Goal: Task Accomplishment & Management: Complete application form

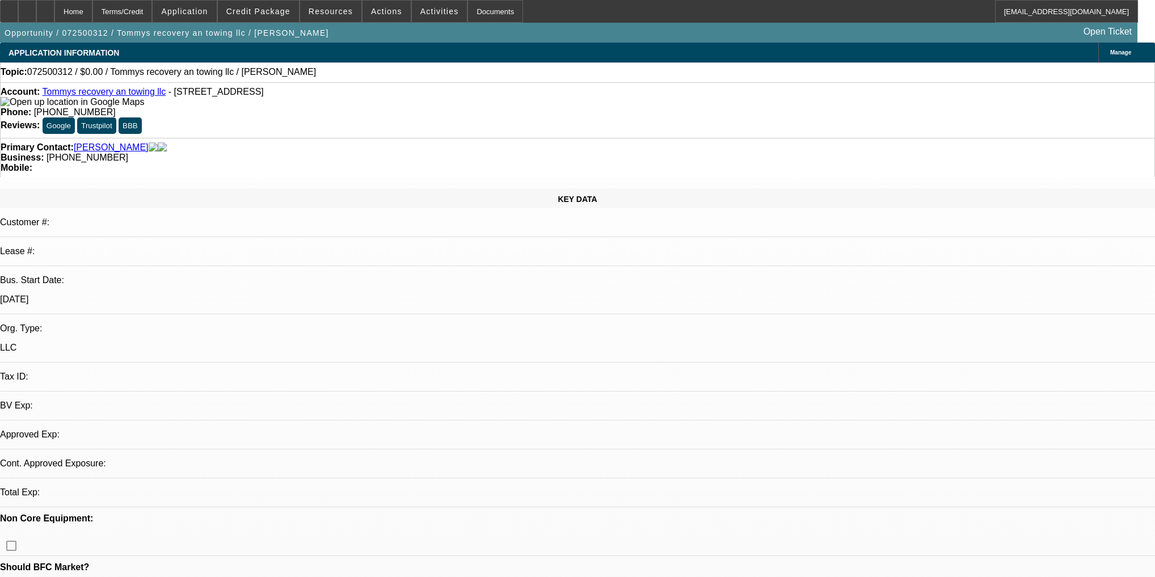
select select "0"
select select "2"
select select "0.1"
select select "4"
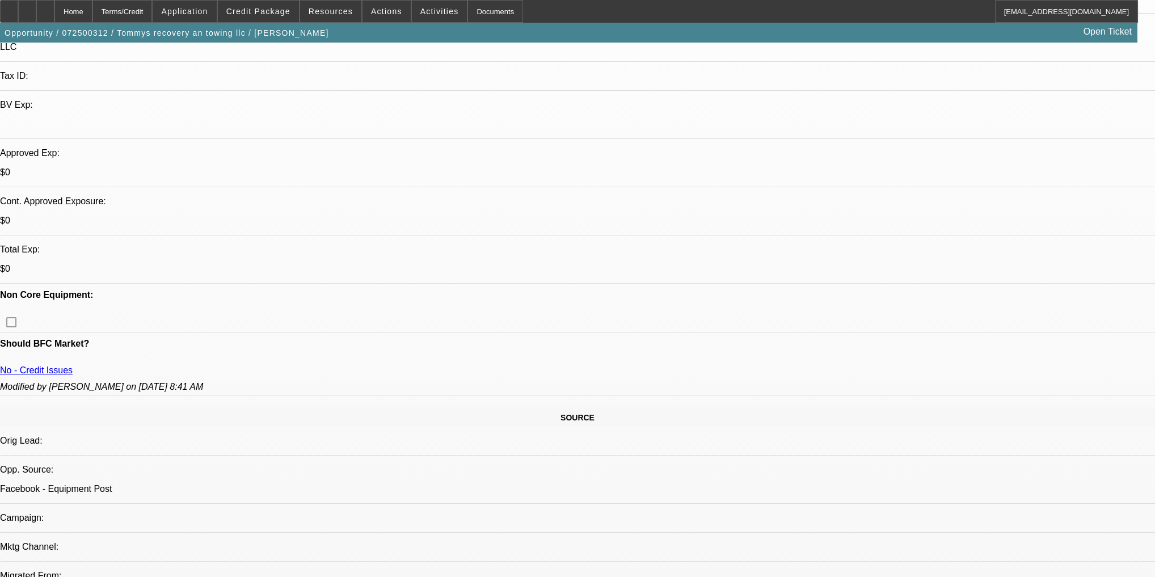
scroll to position [408, 0]
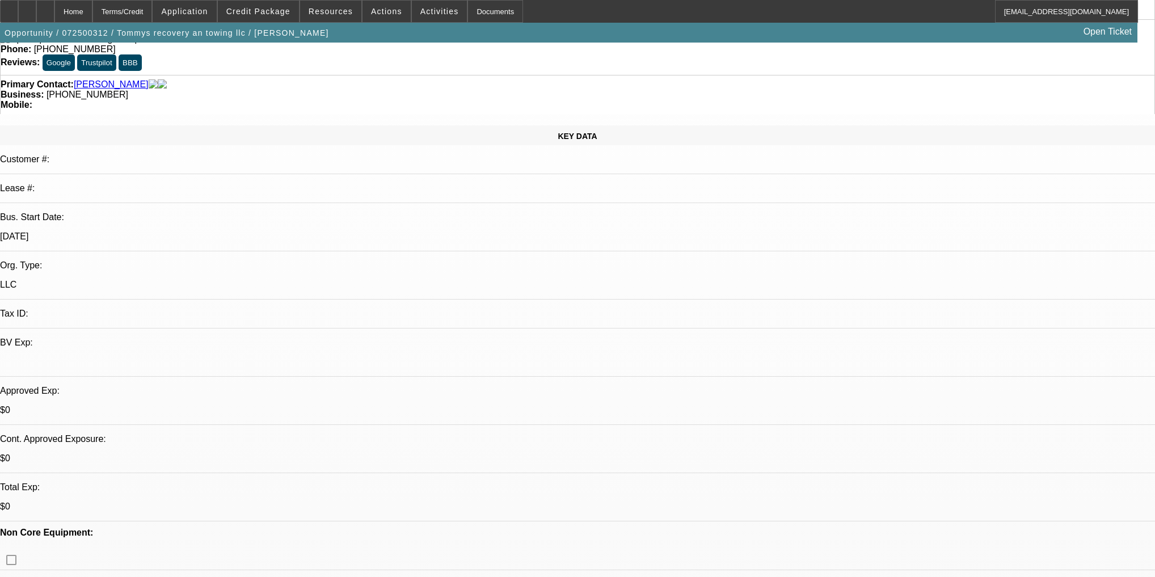
scroll to position [0, 0]
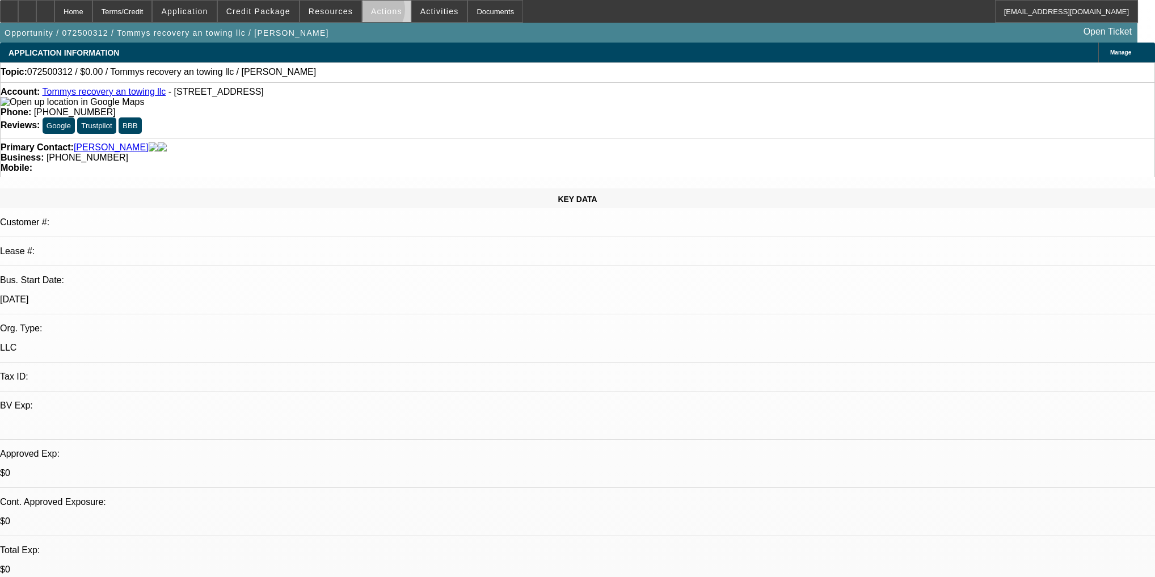
click at [371, 12] on span "Actions" at bounding box center [386, 11] width 31 height 9
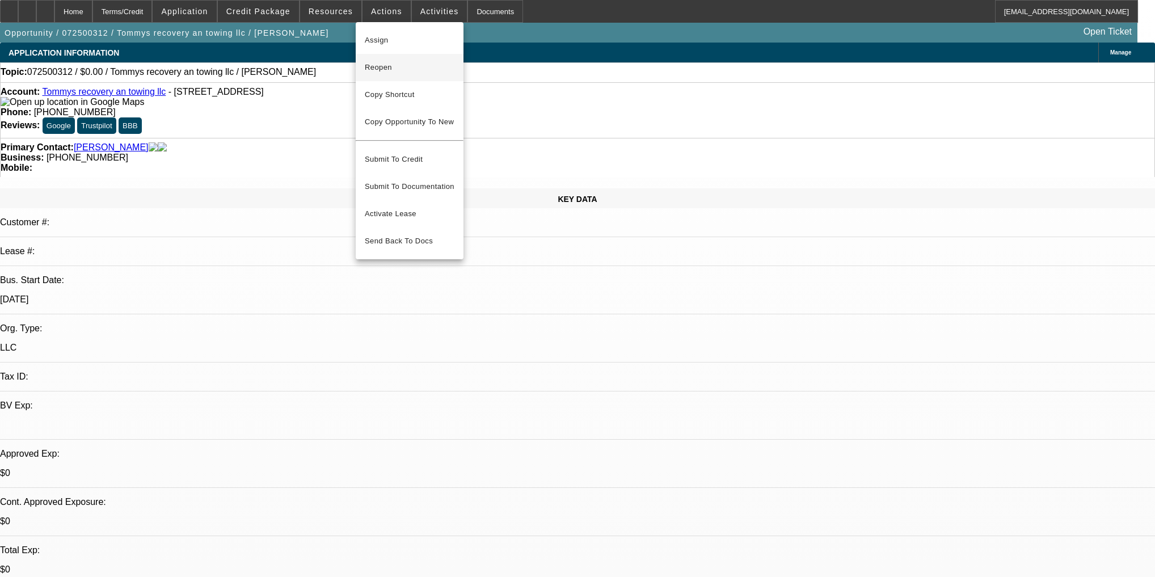
click at [377, 69] on span "Reopen" at bounding box center [410, 68] width 90 height 14
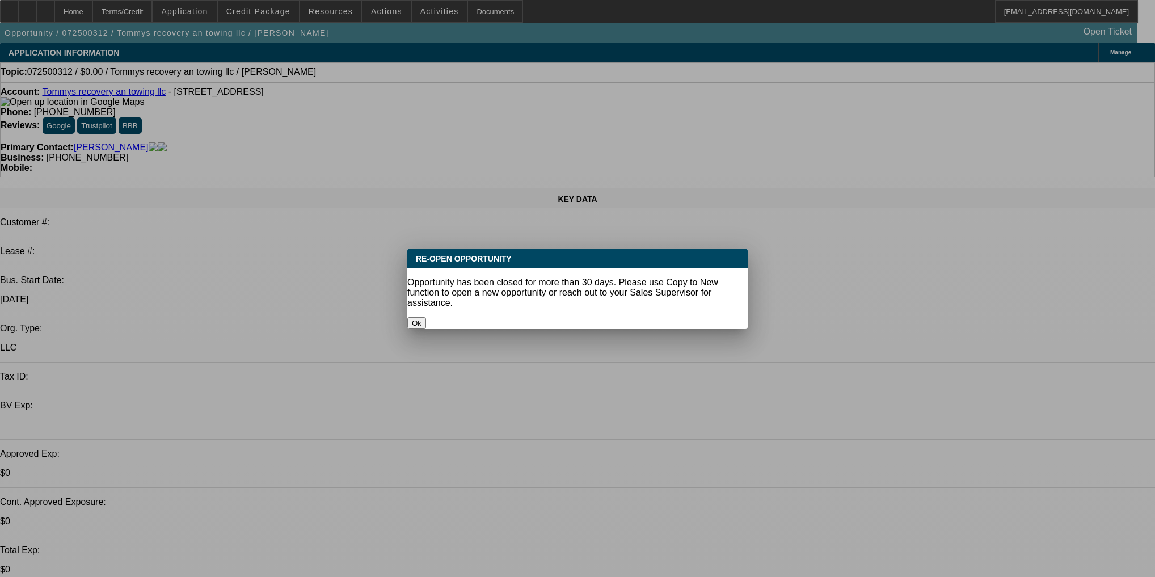
click at [426, 317] on button "Ok" at bounding box center [416, 323] width 19 height 12
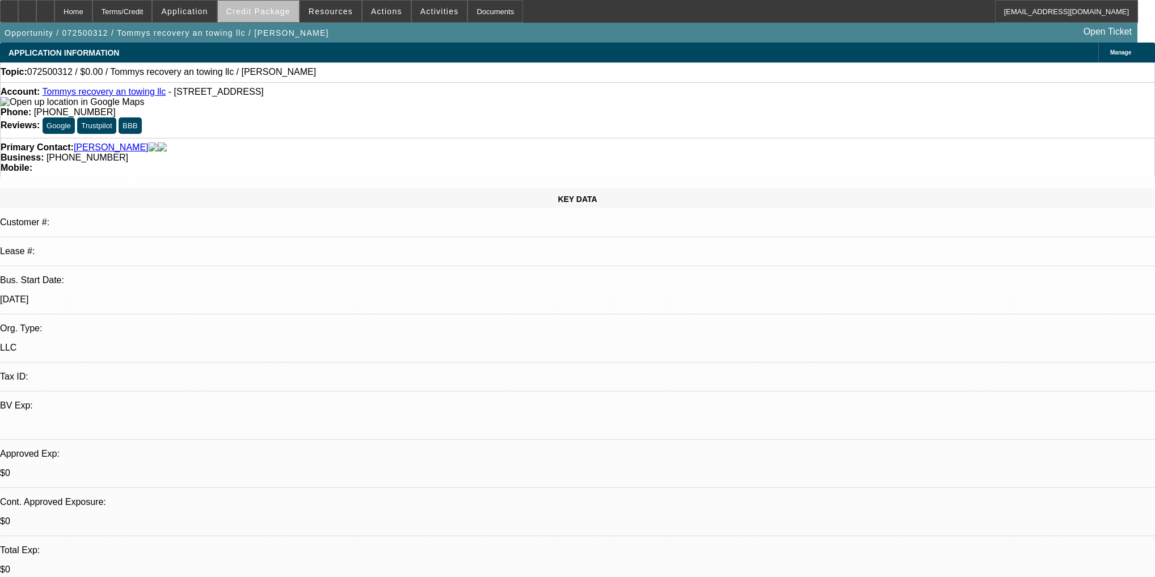
click at [281, 14] on span "Credit Package" at bounding box center [258, 11] width 64 height 9
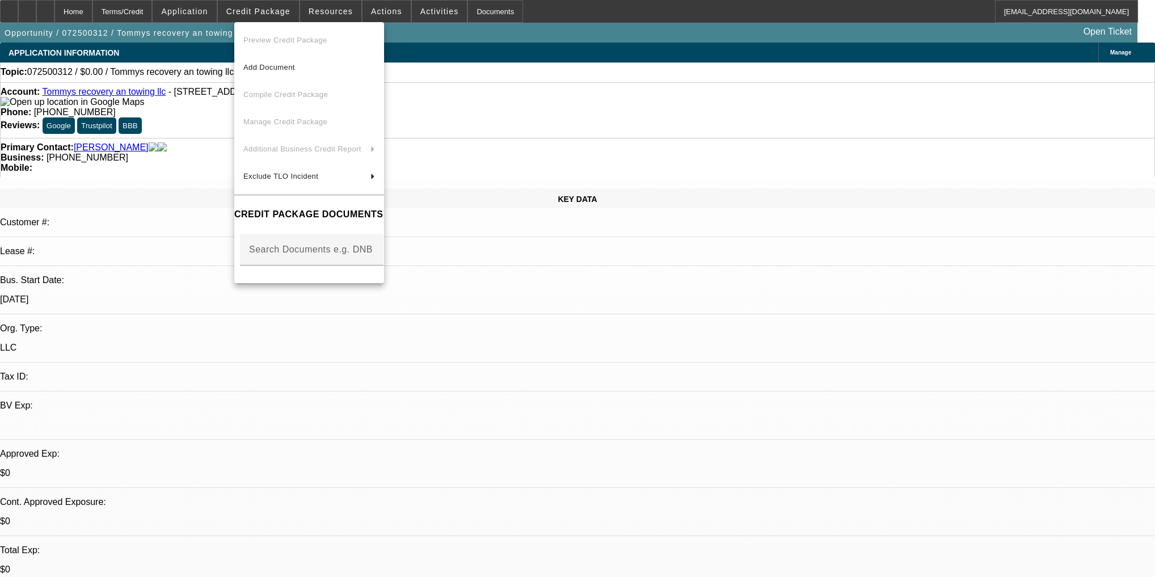
click at [180, 95] on div at bounding box center [577, 288] width 1155 height 577
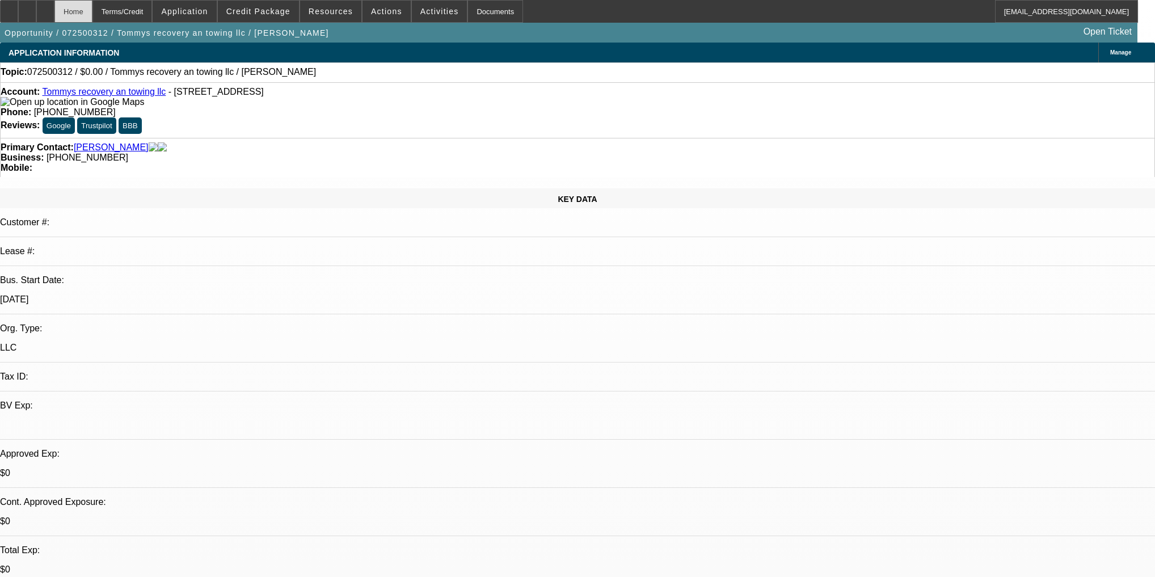
click at [92, 12] on div "Home" at bounding box center [73, 11] width 38 height 23
click at [100, 95] on link "Tommys recovery an towing llc" at bounding box center [104, 92] width 124 height 10
click at [80, 95] on link "Tommys recovery an towing llc" at bounding box center [104, 92] width 124 height 10
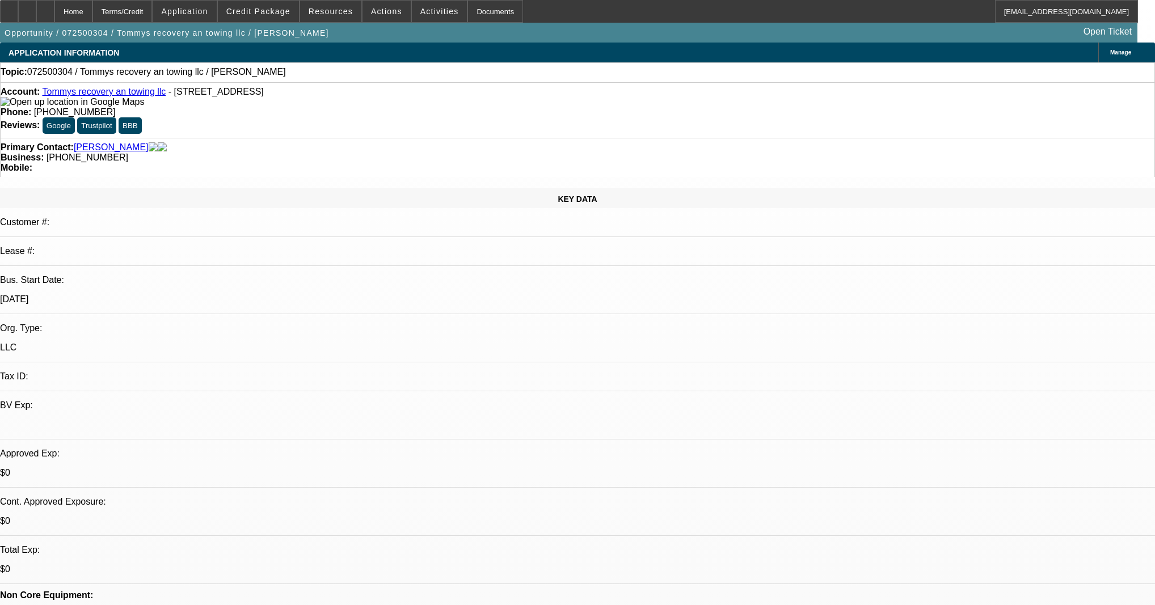
select select "0"
select select "2"
select select "0.1"
select select "4"
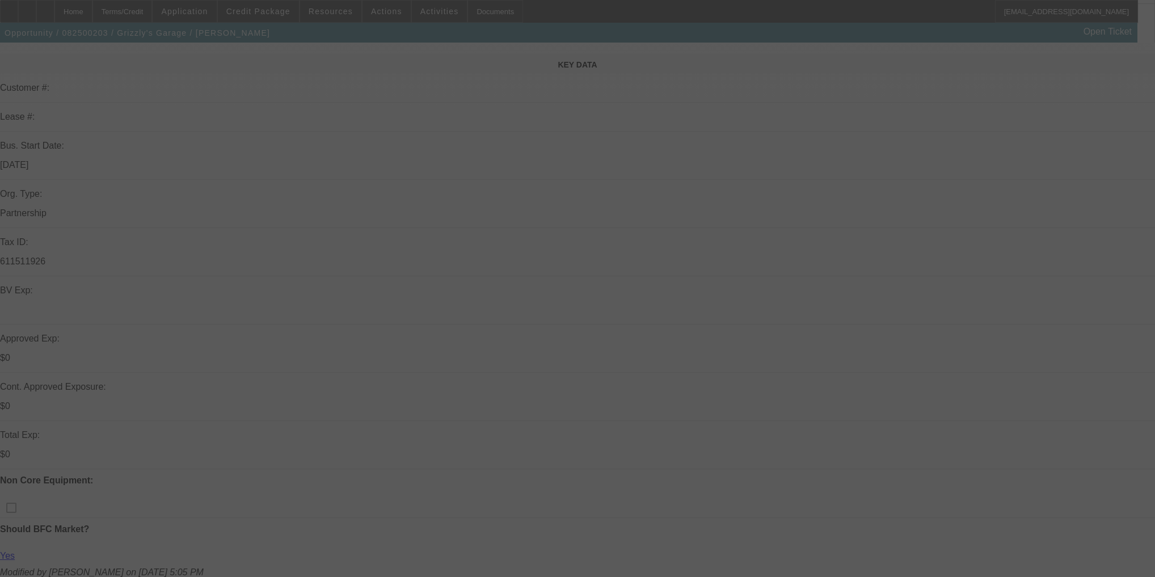
scroll to position [136, 0]
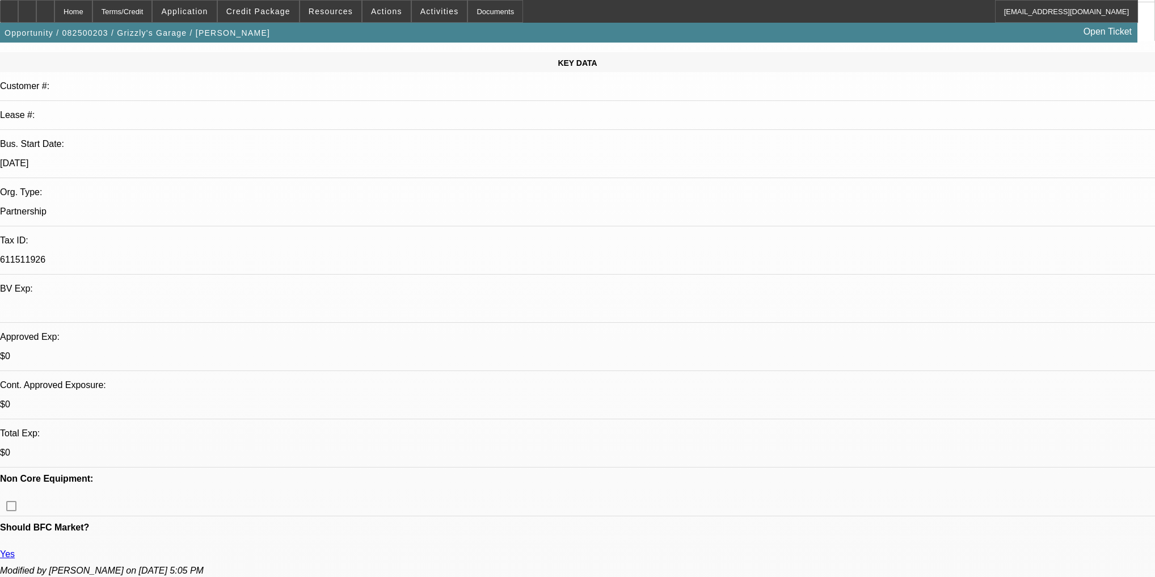
select select "0.1"
select select "2"
select select "0.1"
select select "4"
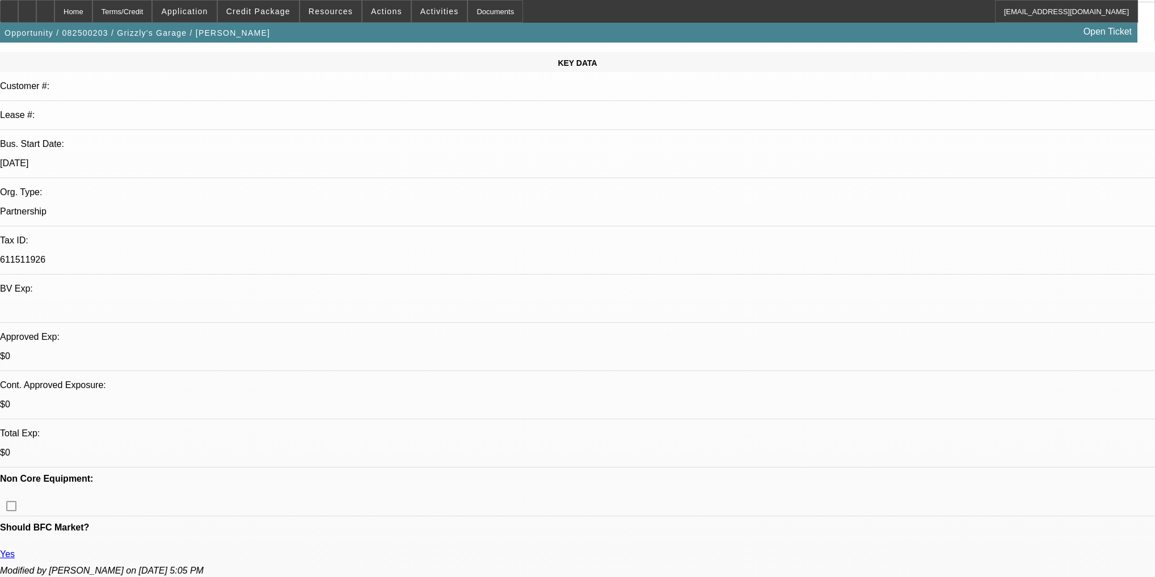
select select "0"
select select "6"
select select "0.1"
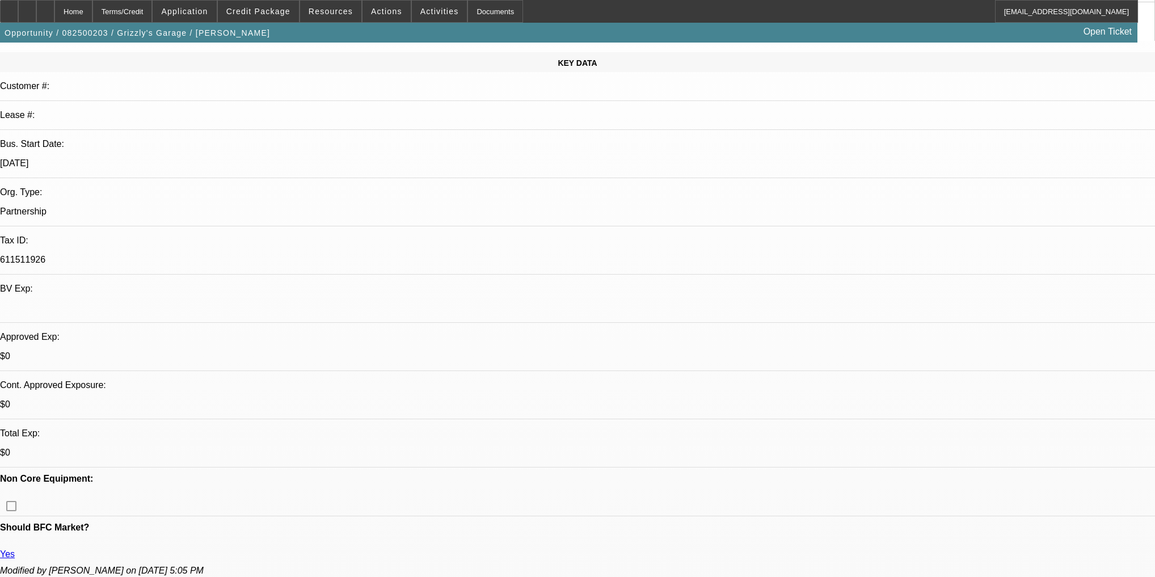
select select "2"
select select "0.1"
select select "4"
select select "0"
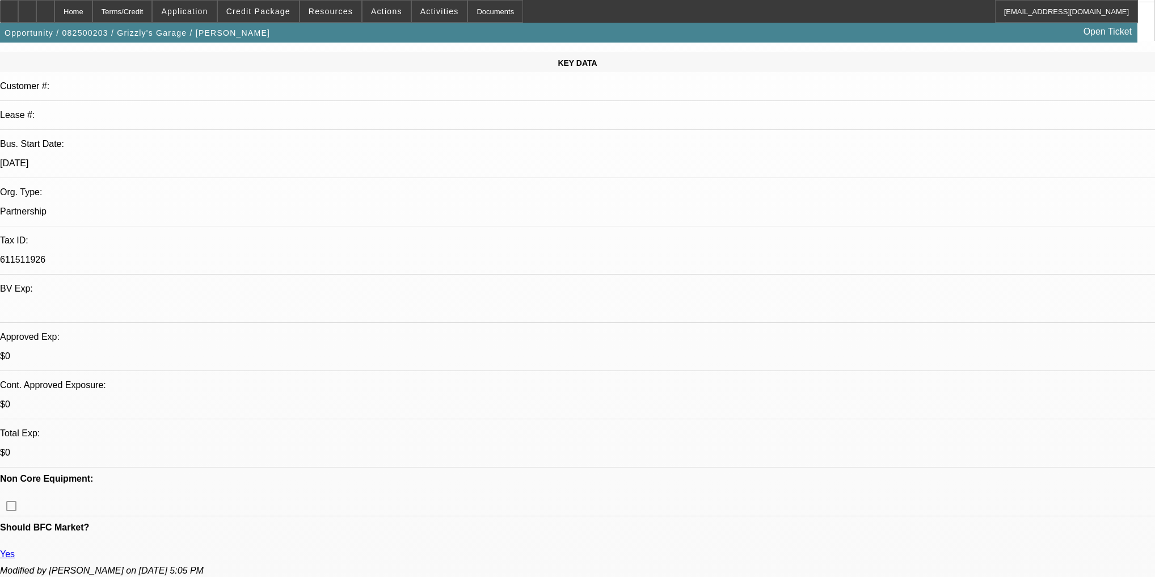
select select "0"
select select "6"
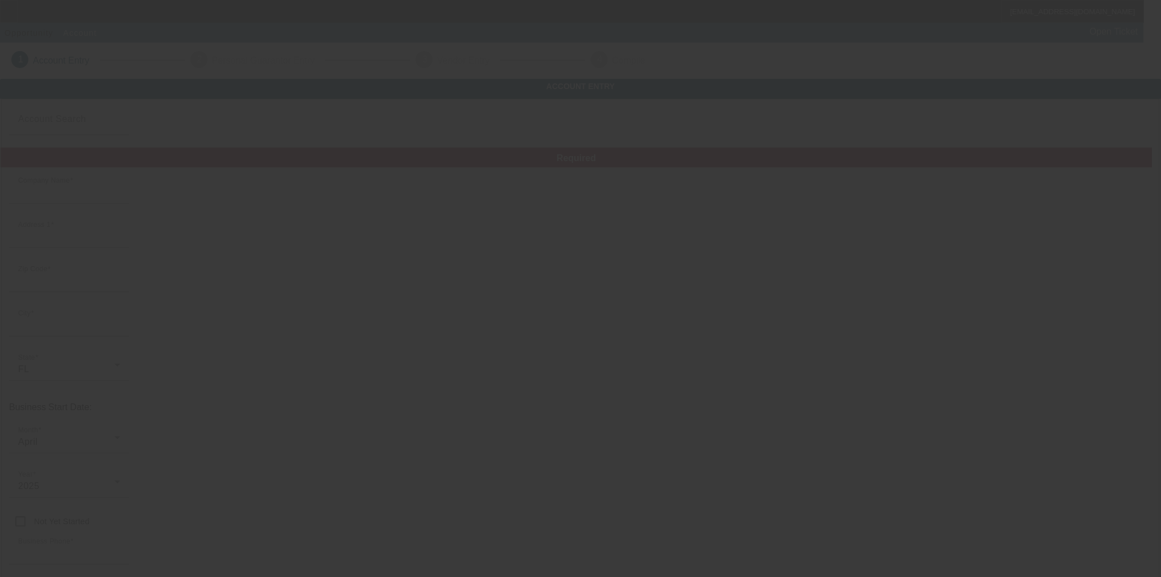
type input "Tommys recovery an towing llc"
type input "1372 Dexter Dr E"
type input "32129"
type input "Port Orange"
type input "(386) 986-6540"
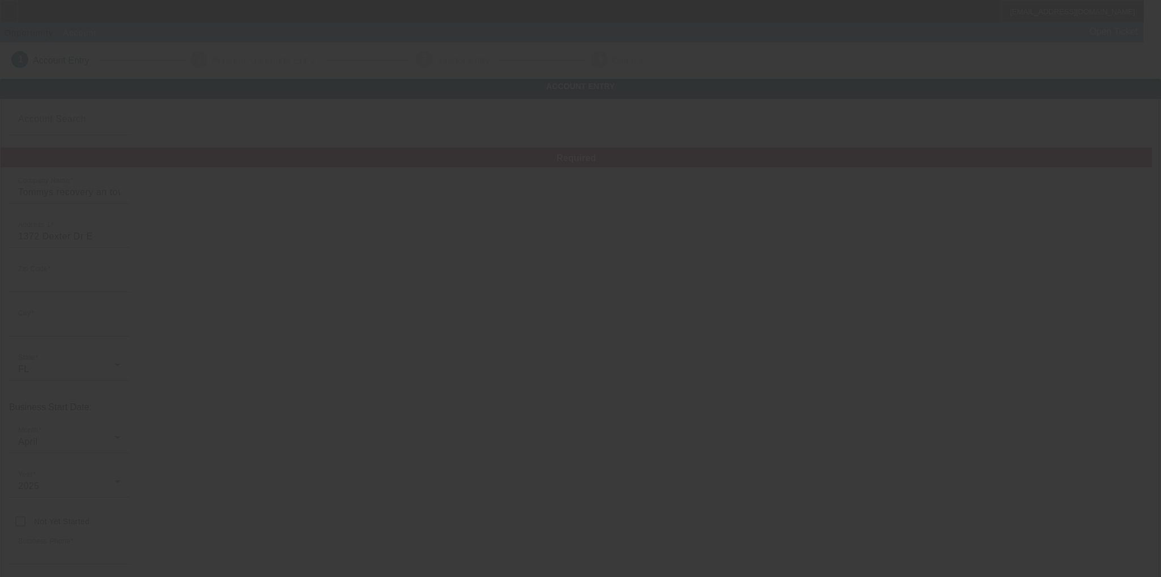
type input "tommysrecoveryandtowing@gmail.com"
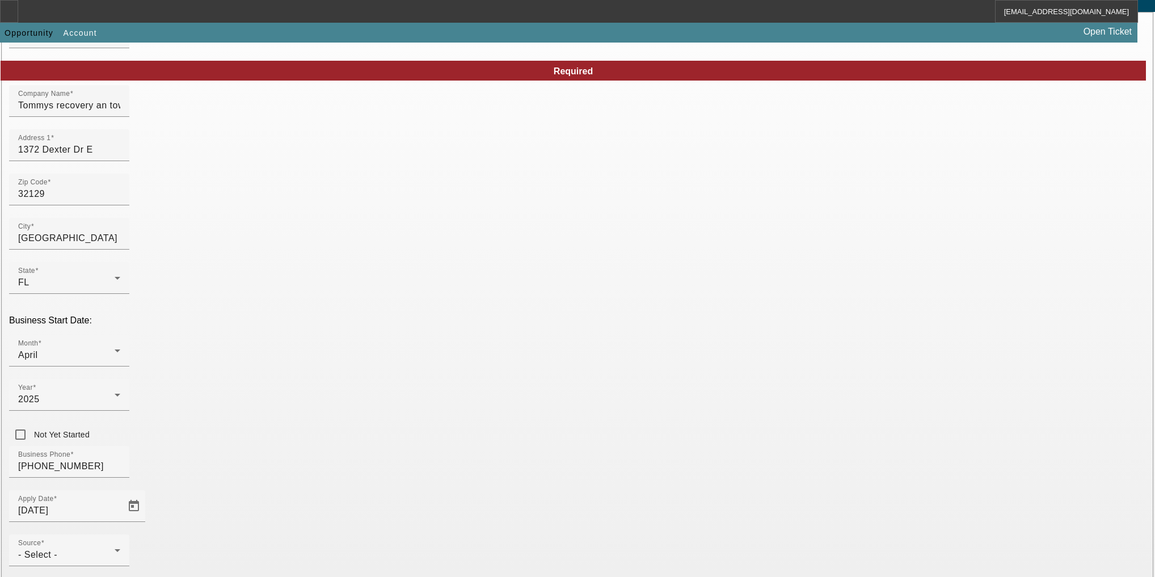
scroll to position [91, 0]
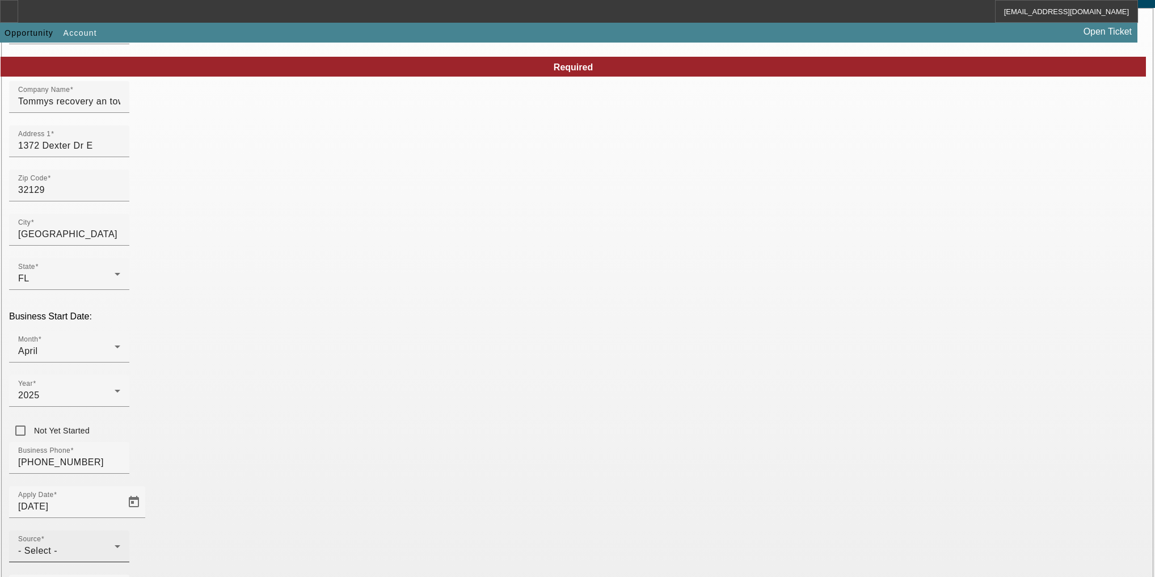
click at [120, 530] on div "Source - Select -" at bounding box center [69, 546] width 102 height 32
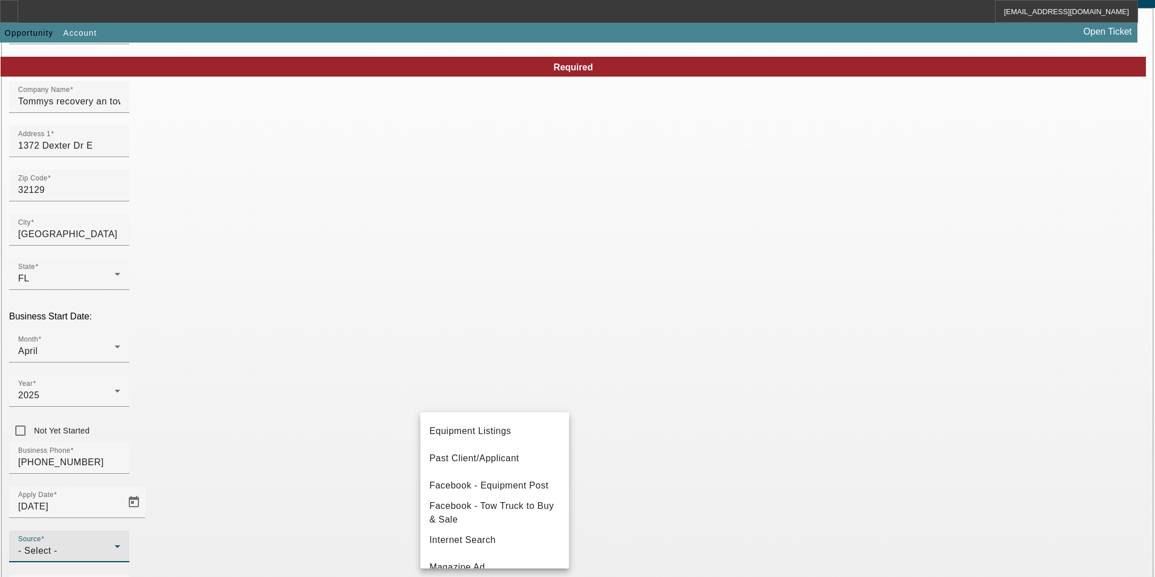
scroll to position [136, 0]
click at [483, 480] on span "Facebook - Equipment Post" at bounding box center [488, 485] width 119 height 14
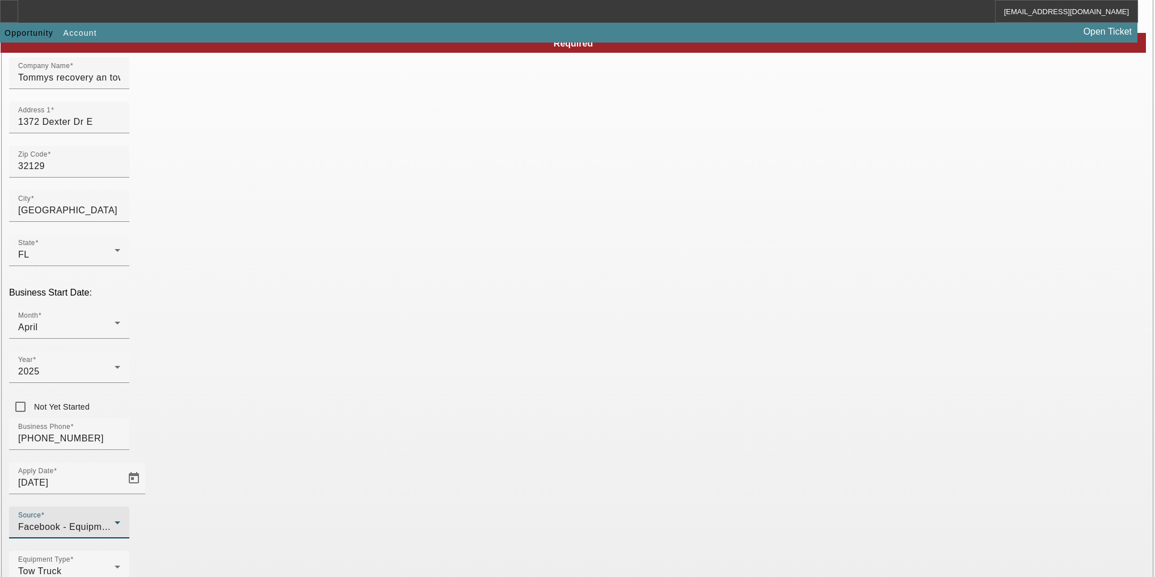
scroll to position [135, 0]
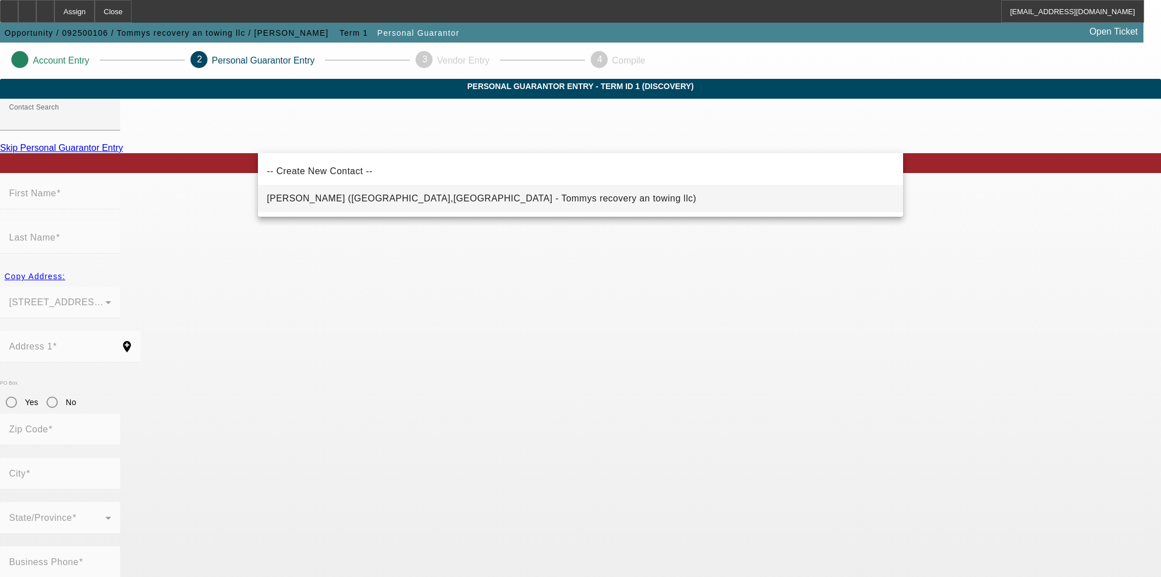
click at [688, 206] on mat-option "Spencer, Thomas (Port Orange,FL - Tommys recovery an towing llc)" at bounding box center [580, 198] width 645 height 27
type input "Spencer, Thomas (Port Orange,FL - Tommys recovery an towing llc)"
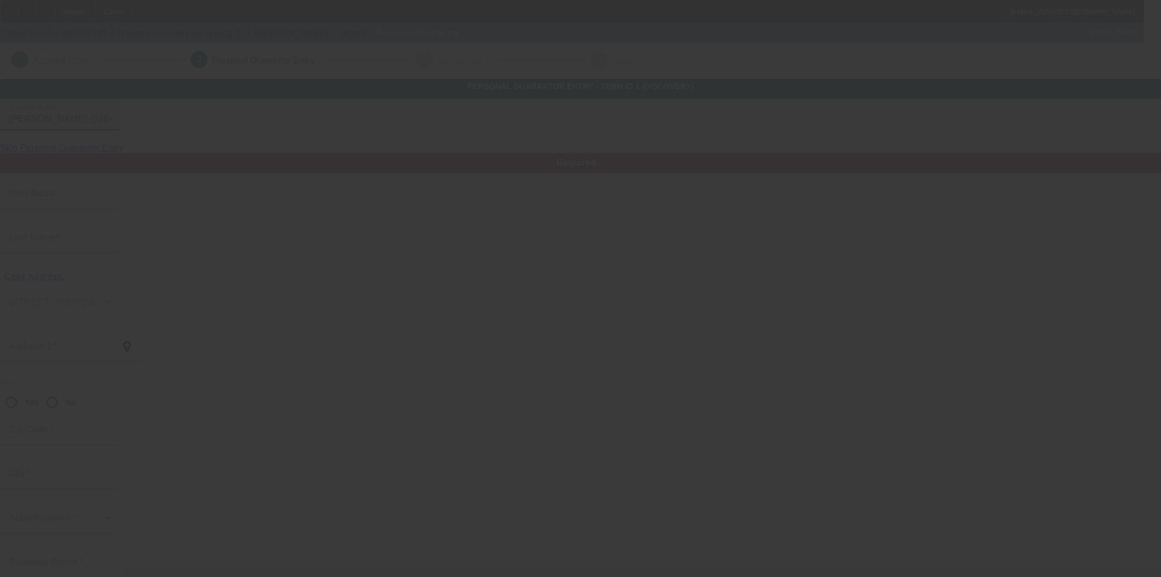
type input "Thomas"
type input "Spencer"
type input "1372 Dexter Drive East"
radio input "true"
type input "32129"
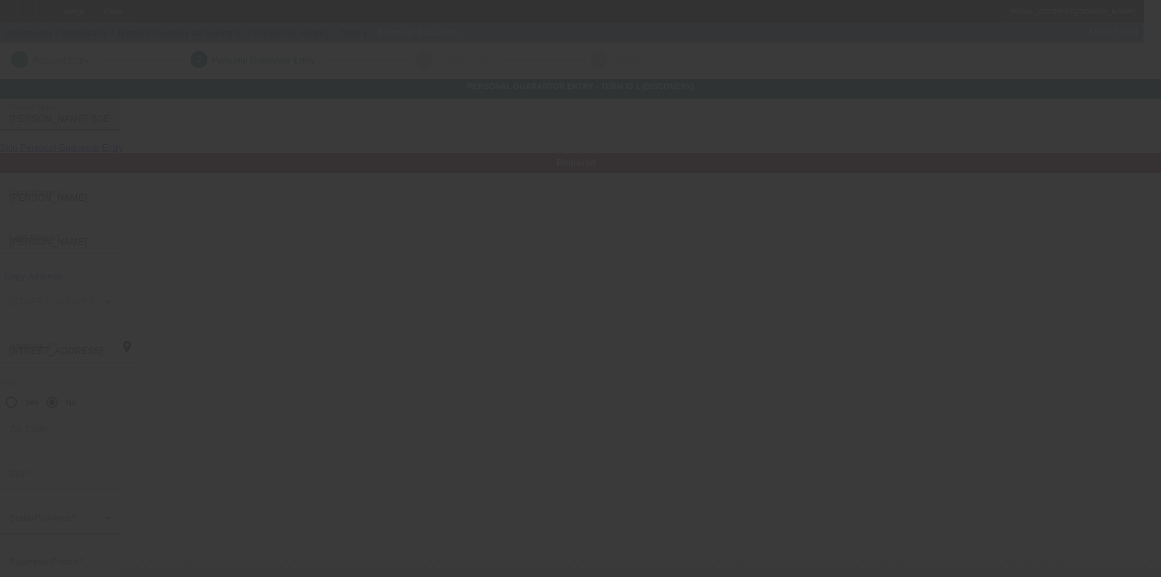
type input "Port Orange"
type input "(386) 453-8924"
type input "100"
type input "591-53-1035"
type input "tsrebel1987@gmail.com"
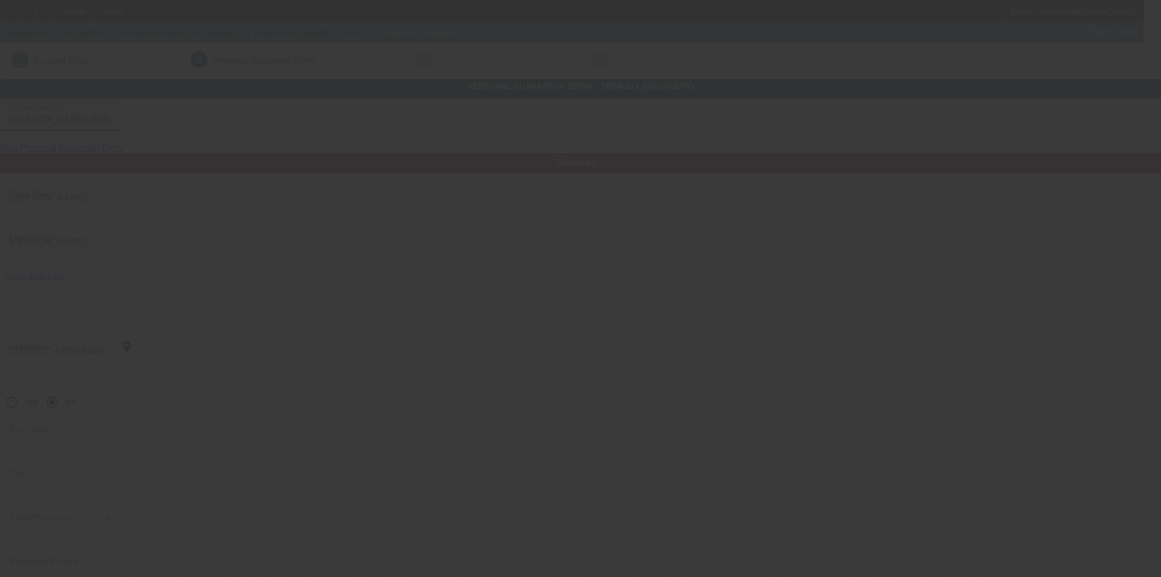
type input "(386) 986-6540"
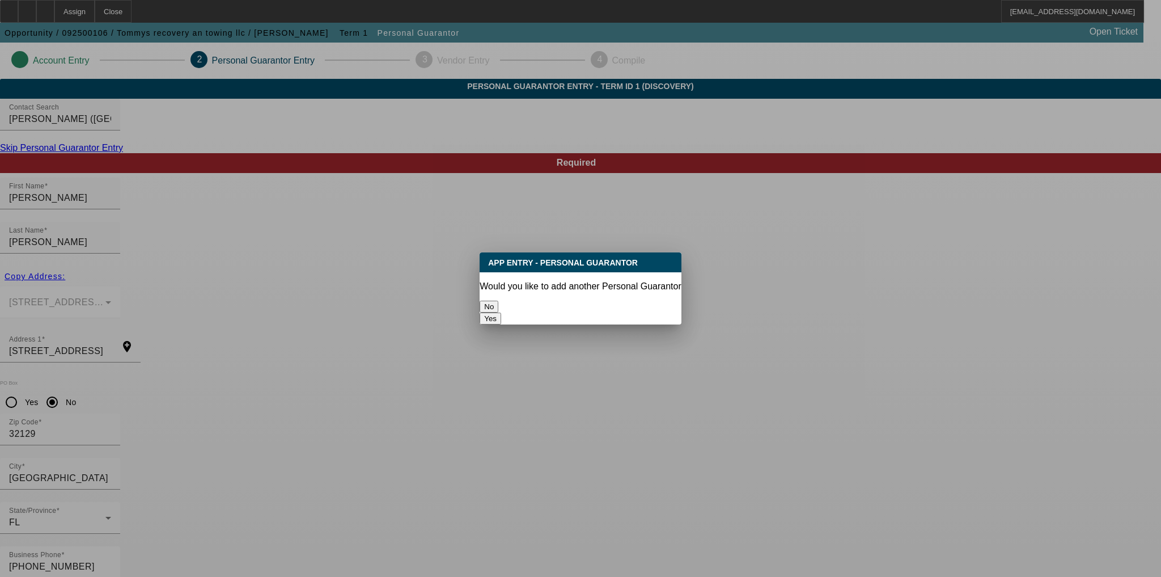
click at [498, 301] on button "No" at bounding box center [489, 307] width 19 height 12
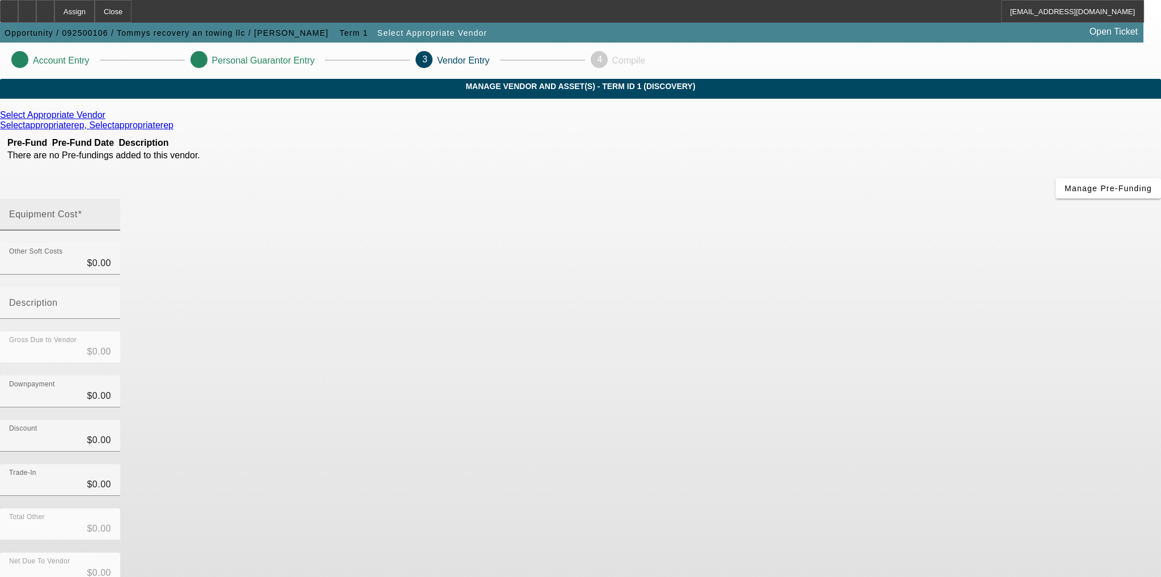
click at [111, 198] on div "Equipment Cost" at bounding box center [60, 214] width 102 height 32
type input "5"
type input "$5.00"
type input "57"
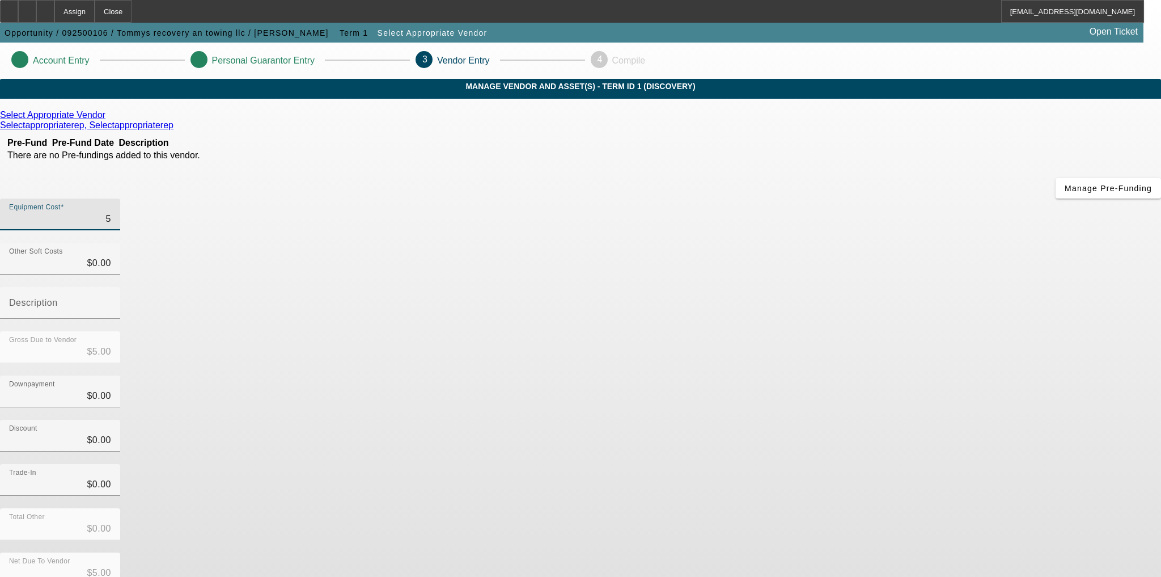
type input "$57.00"
type input "570"
type input "$570.00"
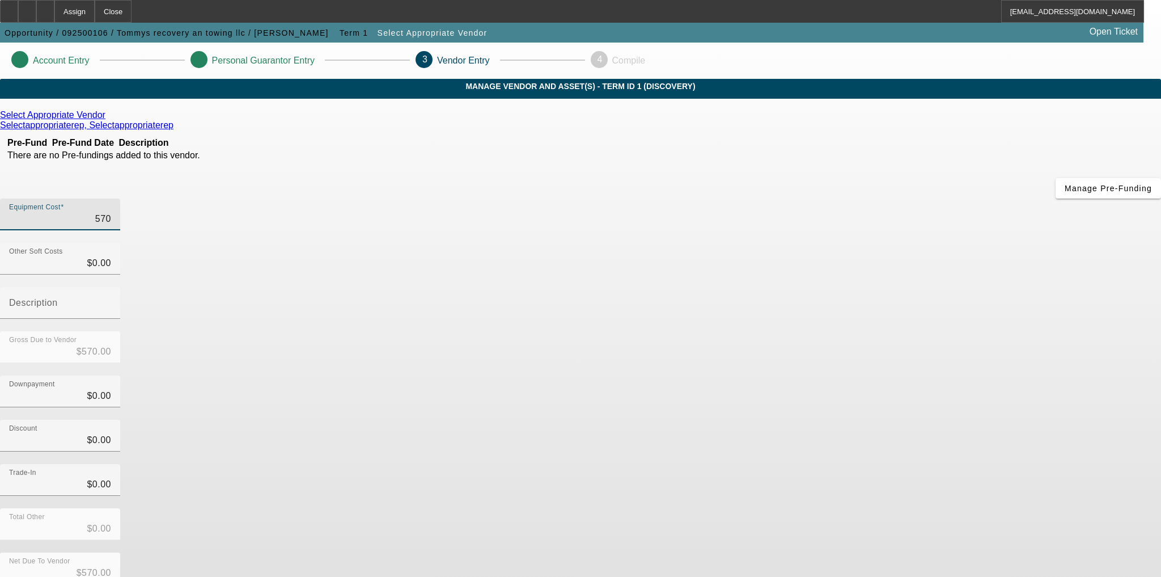
type input "5700"
type input "$5,700.00"
type input "57000"
type input "$57,000.00"
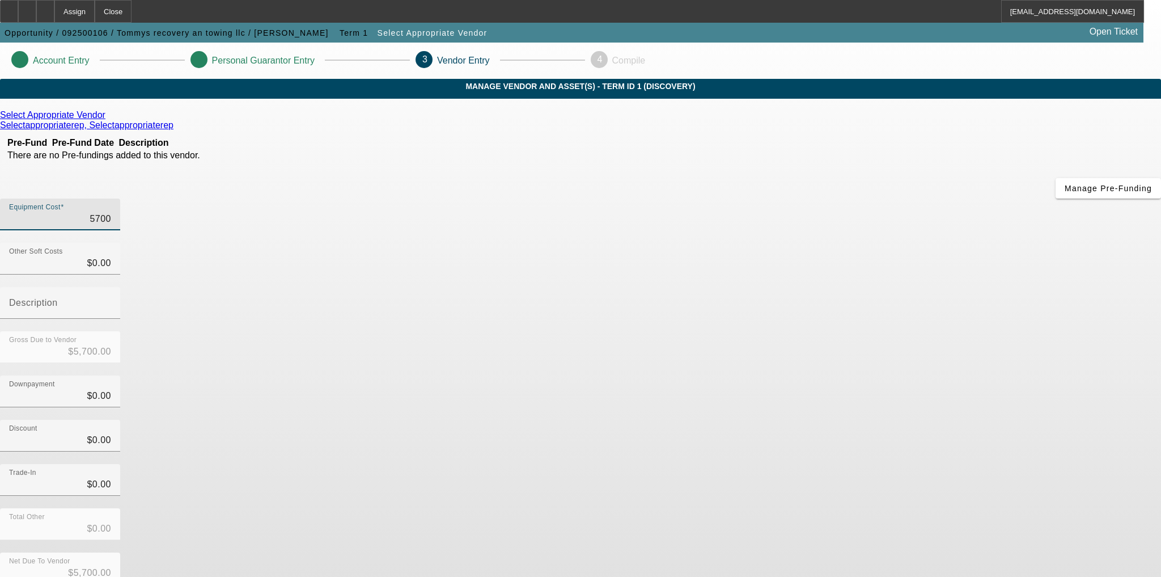
type input "$57,000.00"
type input "$0.00"
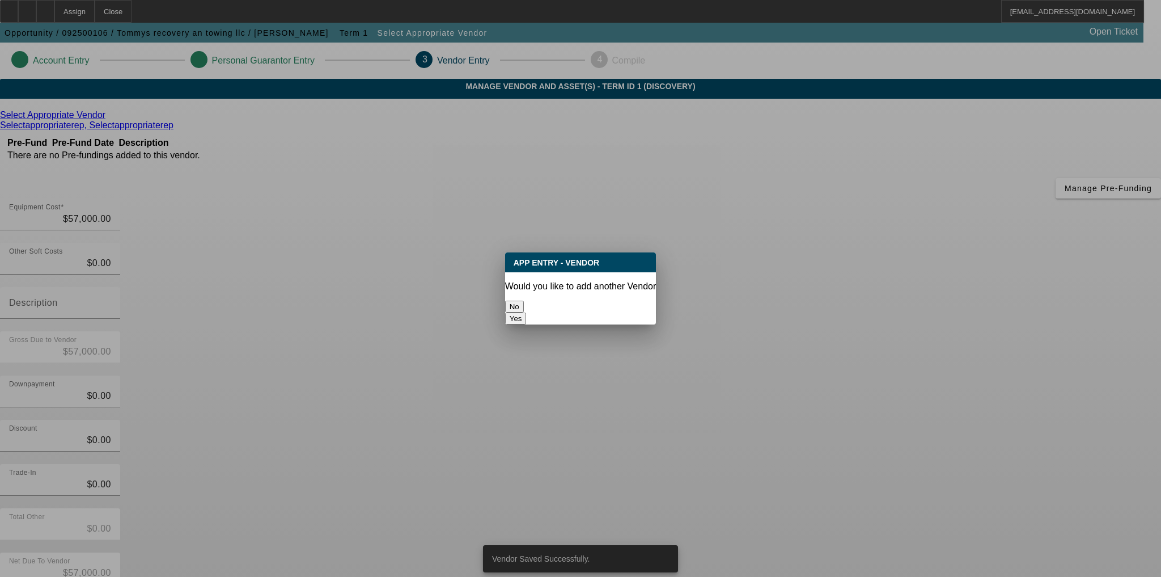
click at [524, 302] on button "No" at bounding box center [514, 307] width 19 height 12
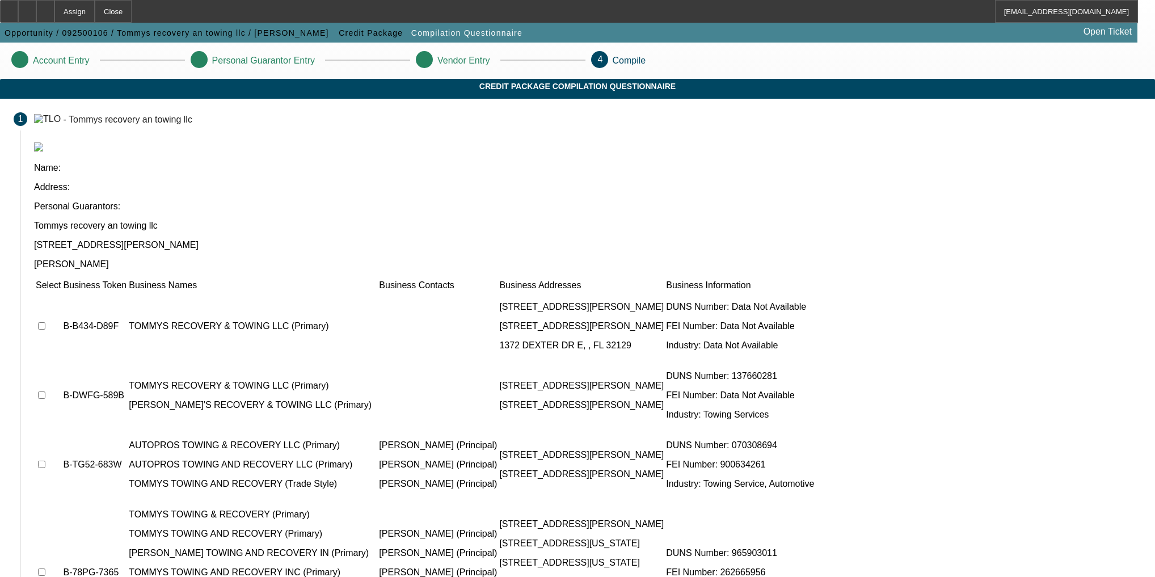
click at [45, 322] on input "checkbox" at bounding box center [41, 325] width 7 height 7
checkbox input "true"
click at [61, 292] on td at bounding box center [48, 326] width 26 height 68
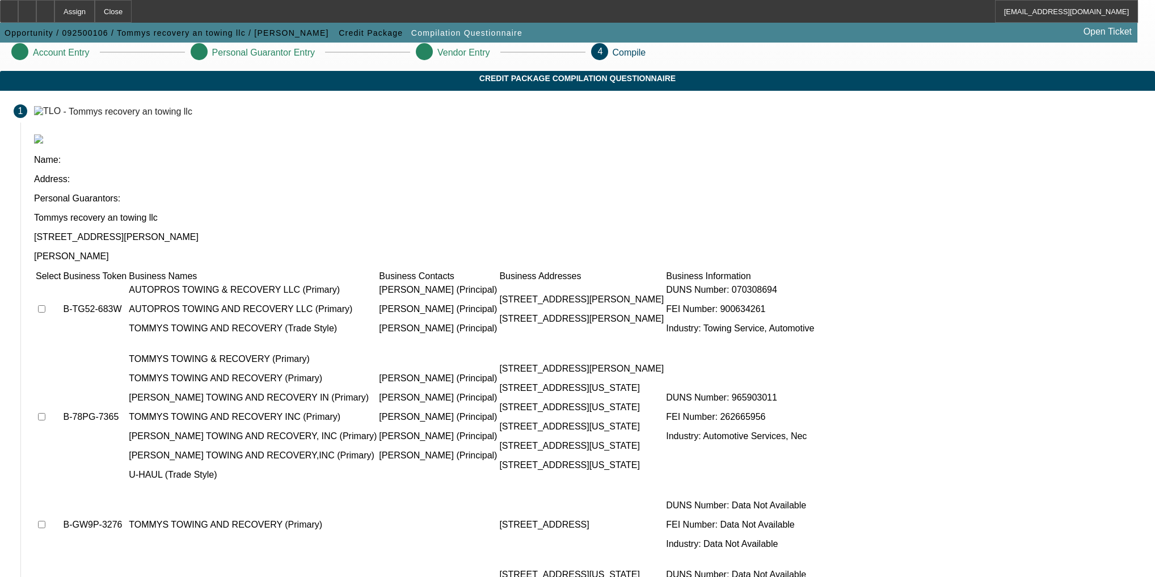
scroll to position [10, 0]
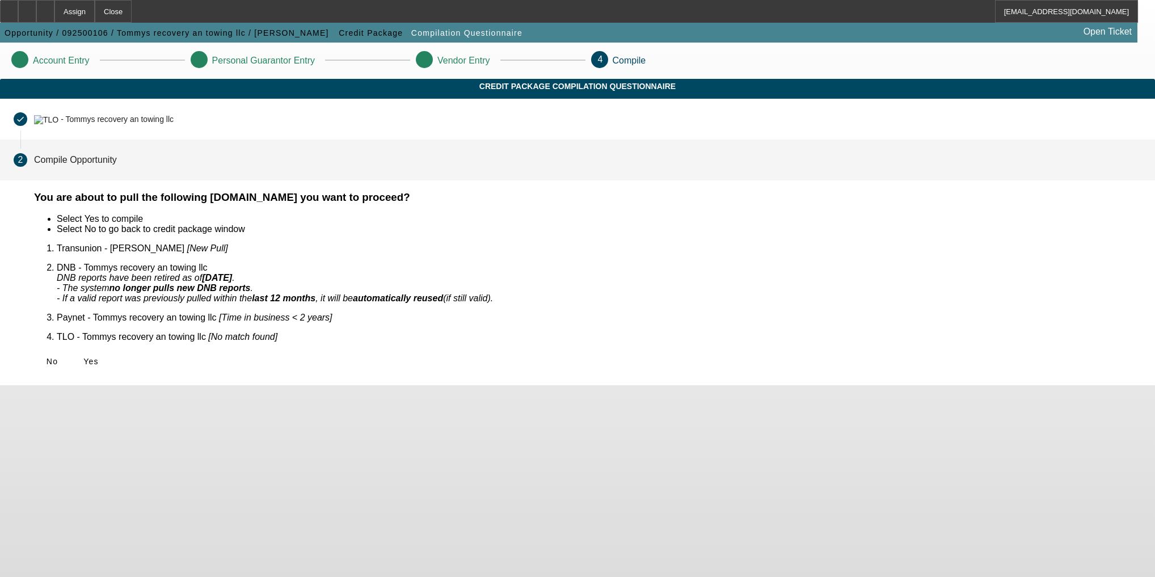
scroll to position [0, 0]
click at [99, 357] on span "Yes" at bounding box center [90, 361] width 15 height 9
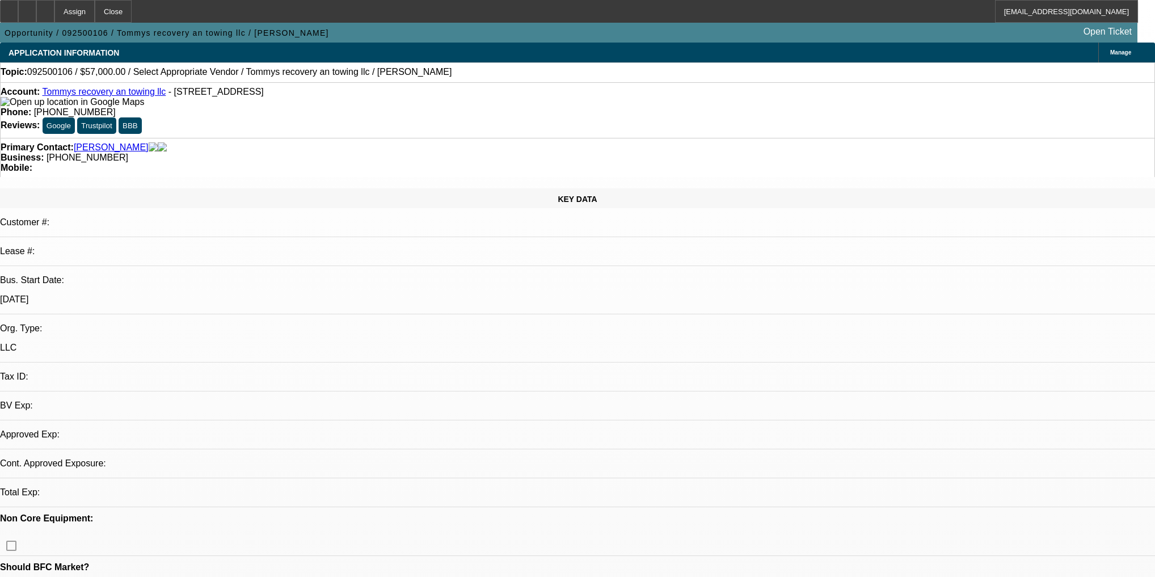
select select "0"
select select "2"
select select "0.1"
select select "4"
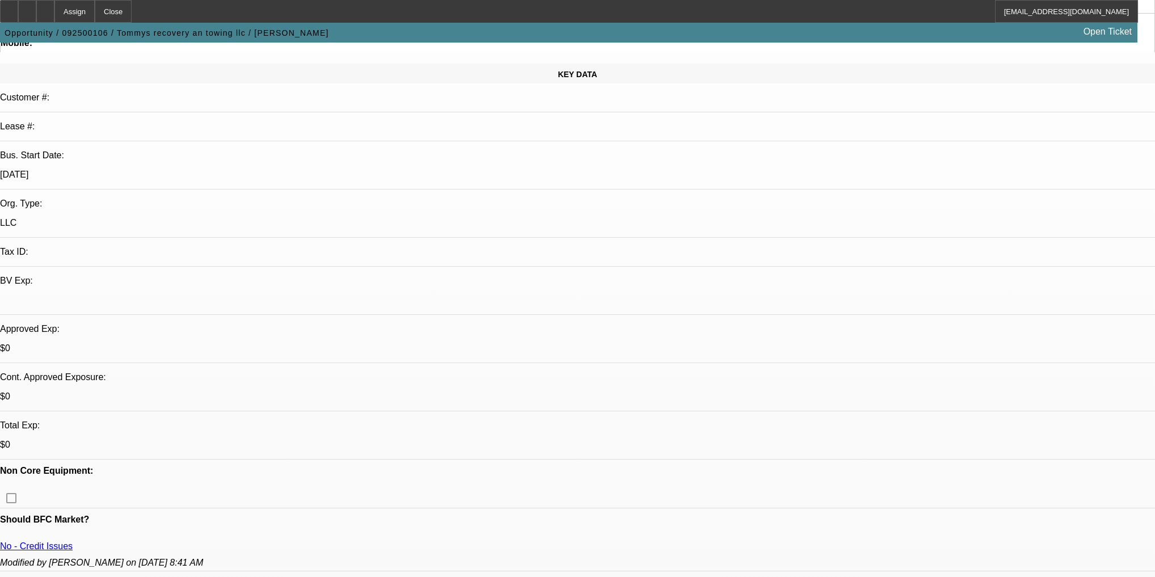
scroll to position [136, 0]
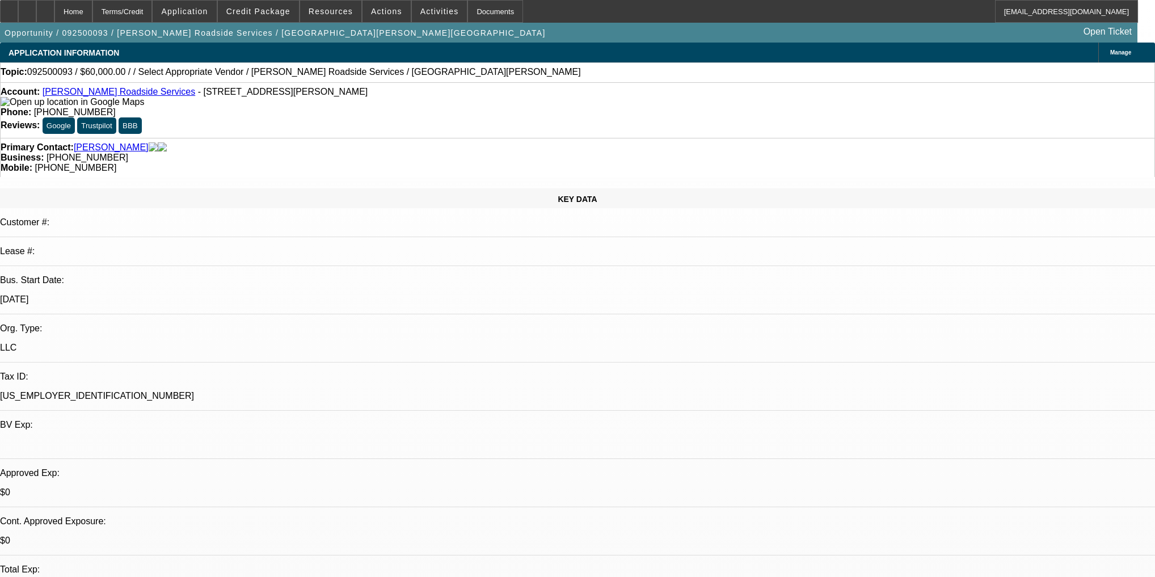
select select "0"
select select "2"
select select "0.1"
select select "4"
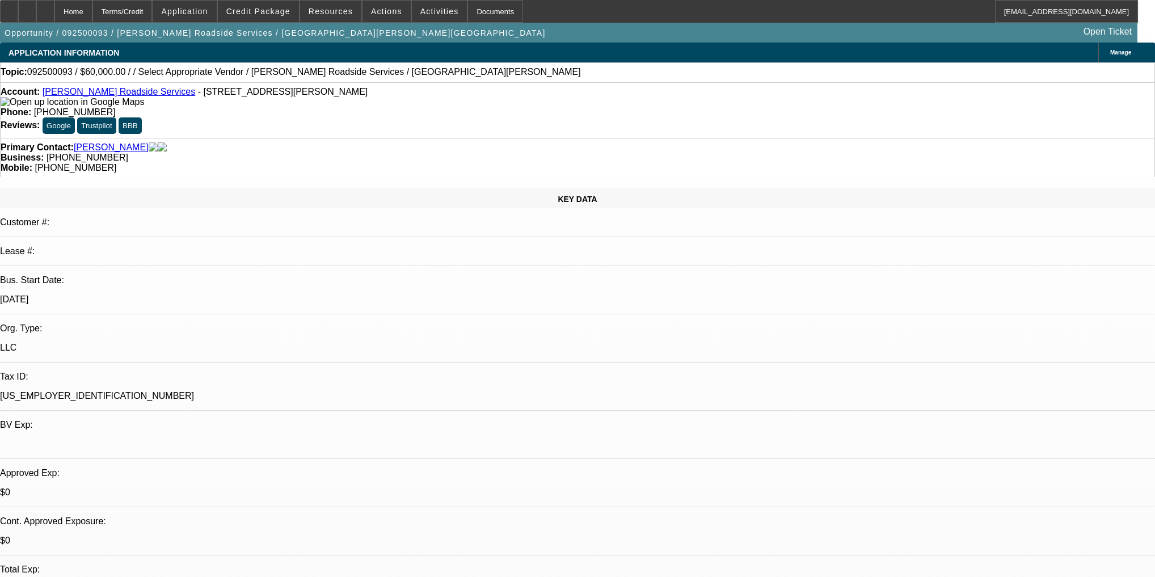
select select "0"
select select "2"
select select "0.1"
select select "4"
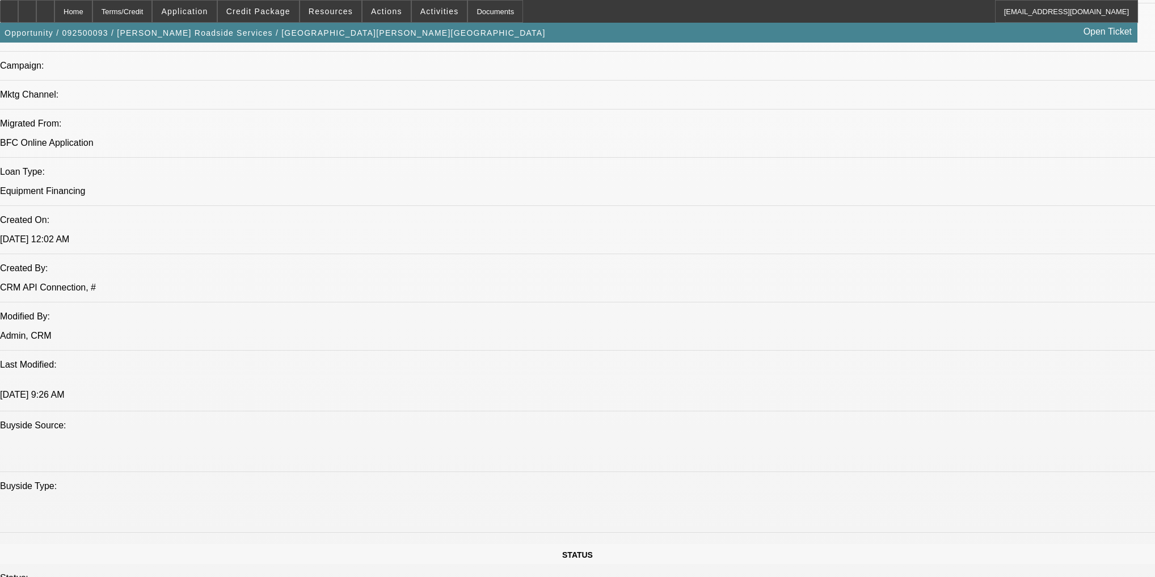
scroll to position [771, 0]
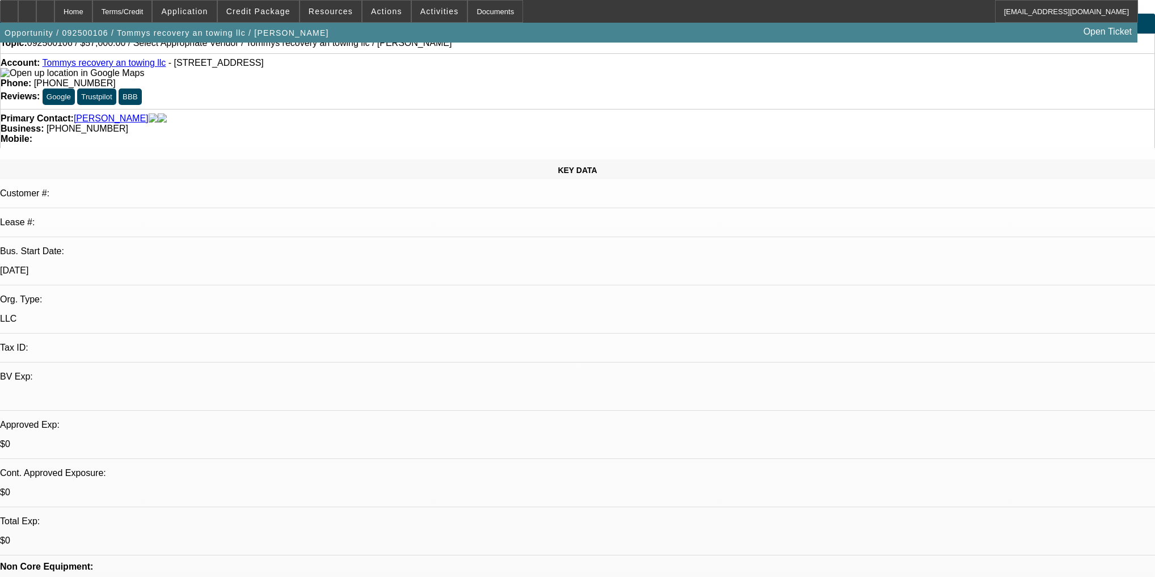
scroll to position [45, 0]
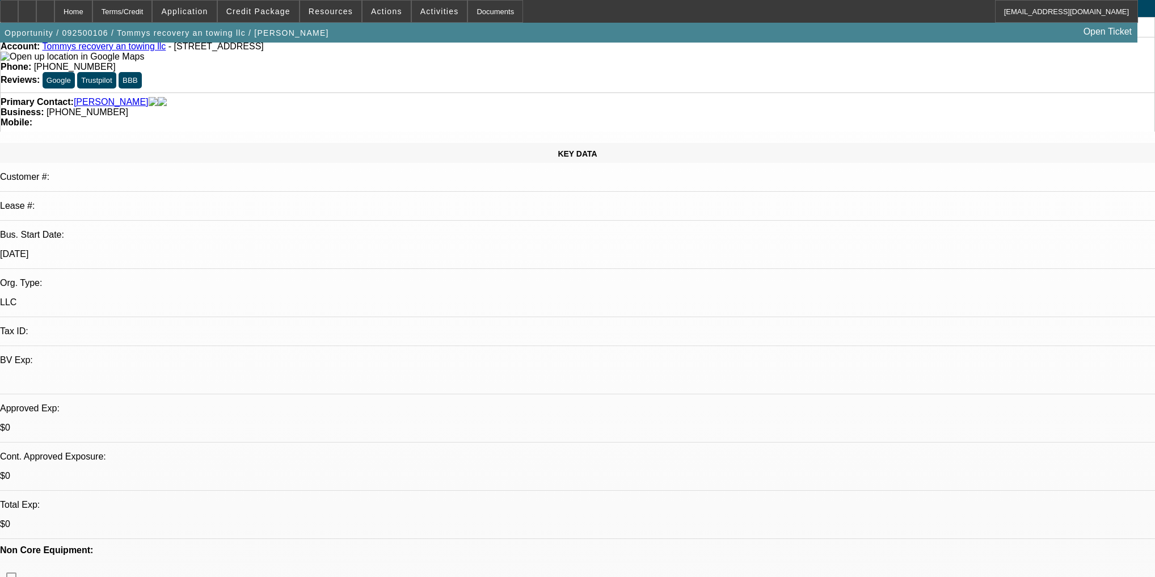
select select "0"
select select "2"
select select "0.1"
select select "4"
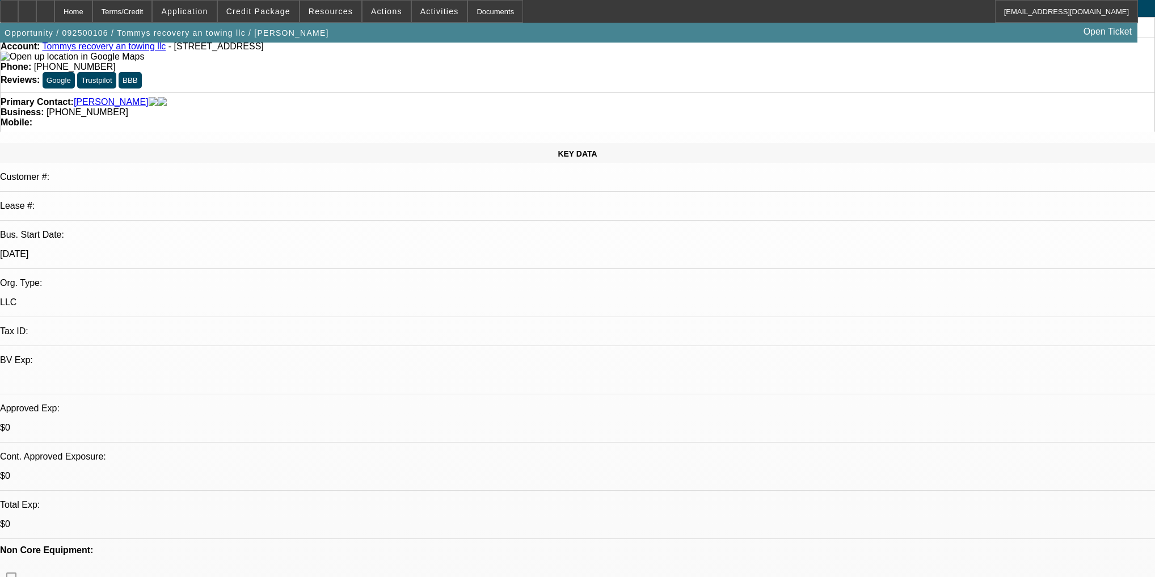
drag, startPoint x: 903, startPoint y: 193, endPoint x: 908, endPoint y: 192, distance: 5.9
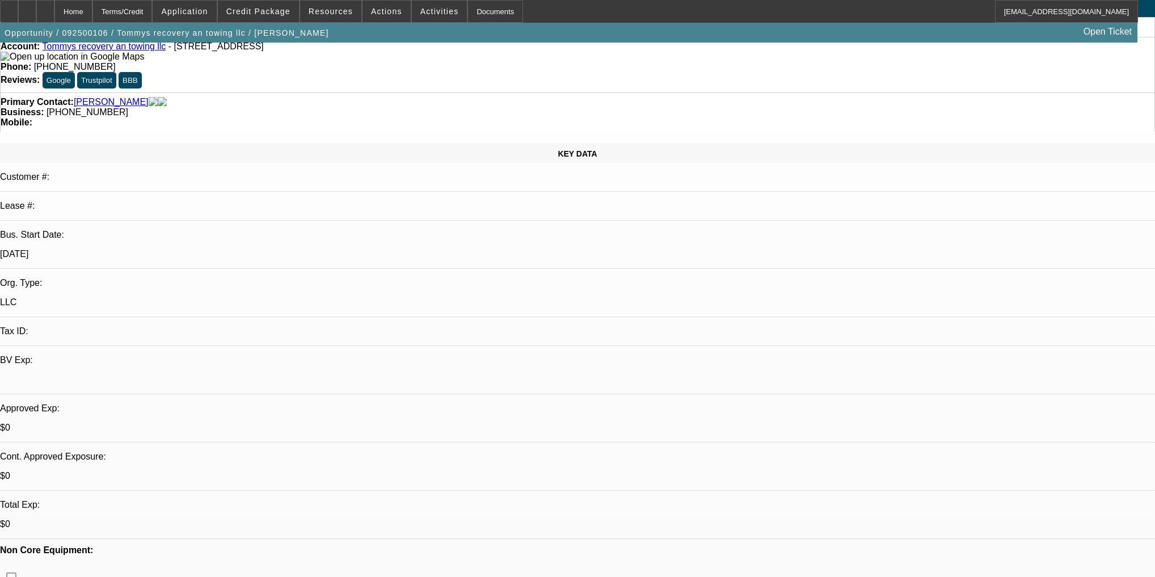
radio input "false"
radio input "true"
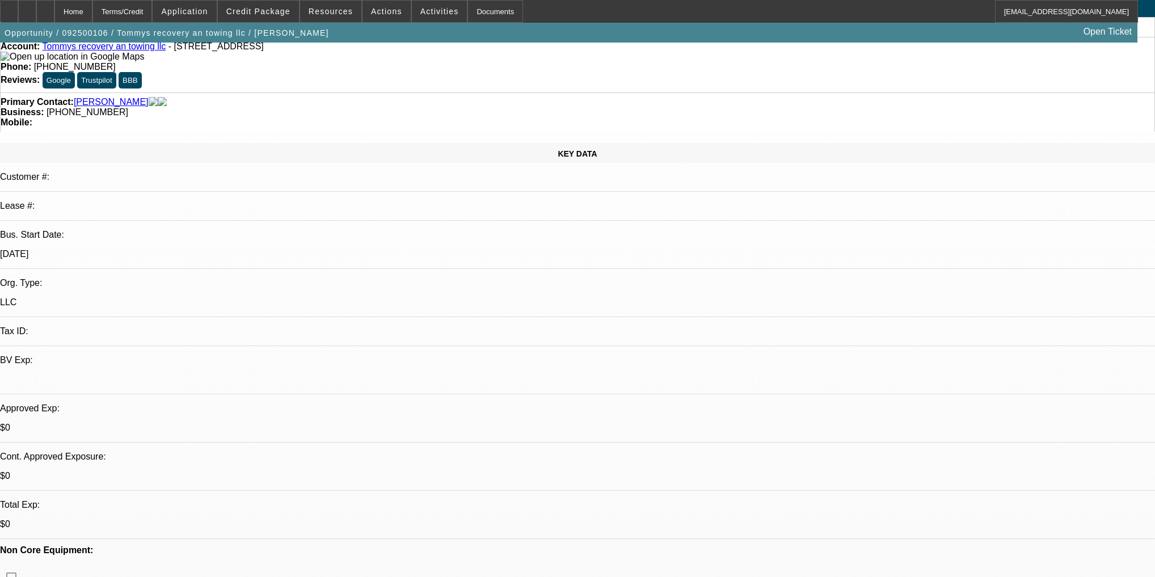
paste textarea "Best case is 34 months 15k down, security deposit plus doc fee= right below 20k…"
type textarea "Best case is 34 months 15k down, security deposit plus doc fee= right below 20k…"
radio input "true"
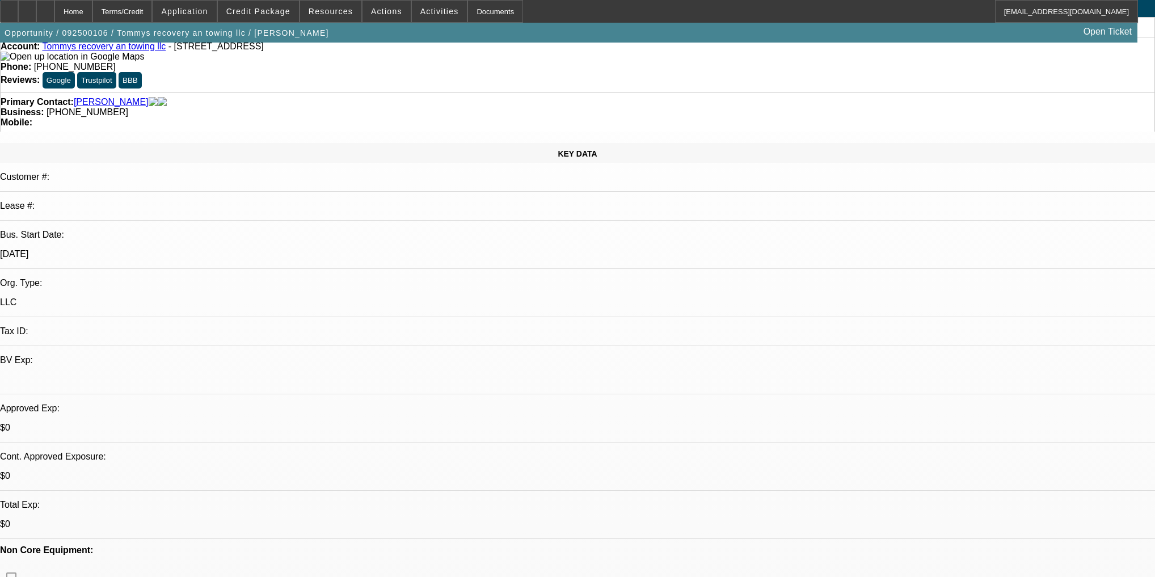
scroll to position [0, 0]
radio input "true"
paste textarea "Worst case is 23k down 42 months 1,525 a month"
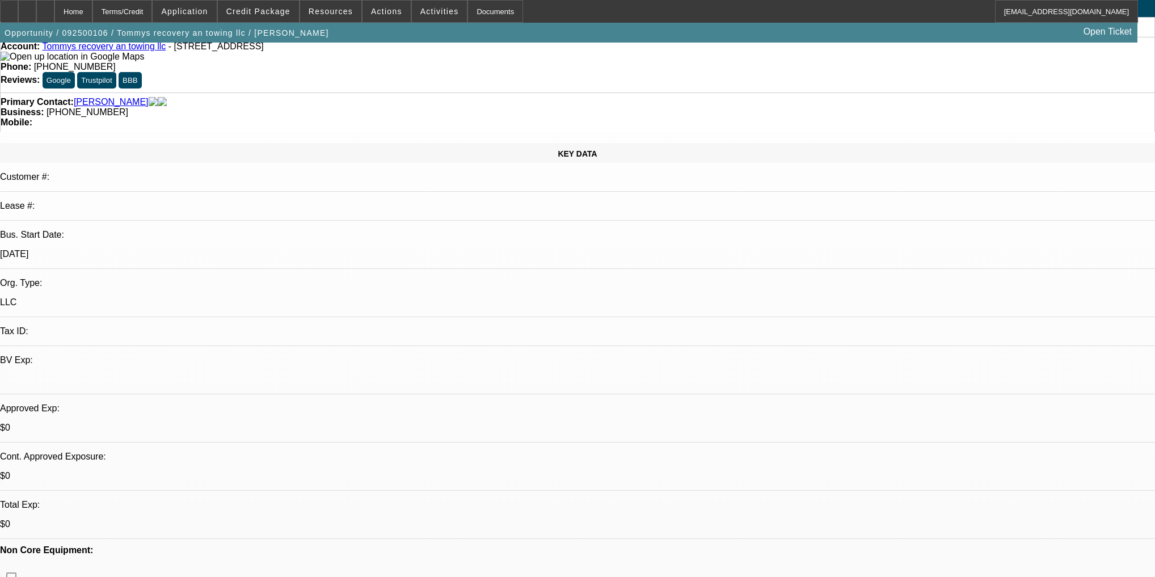
type textarea "Worst case is 23k down 42 months 1,525 a month says he can not do more than 20k…"
radio input "true"
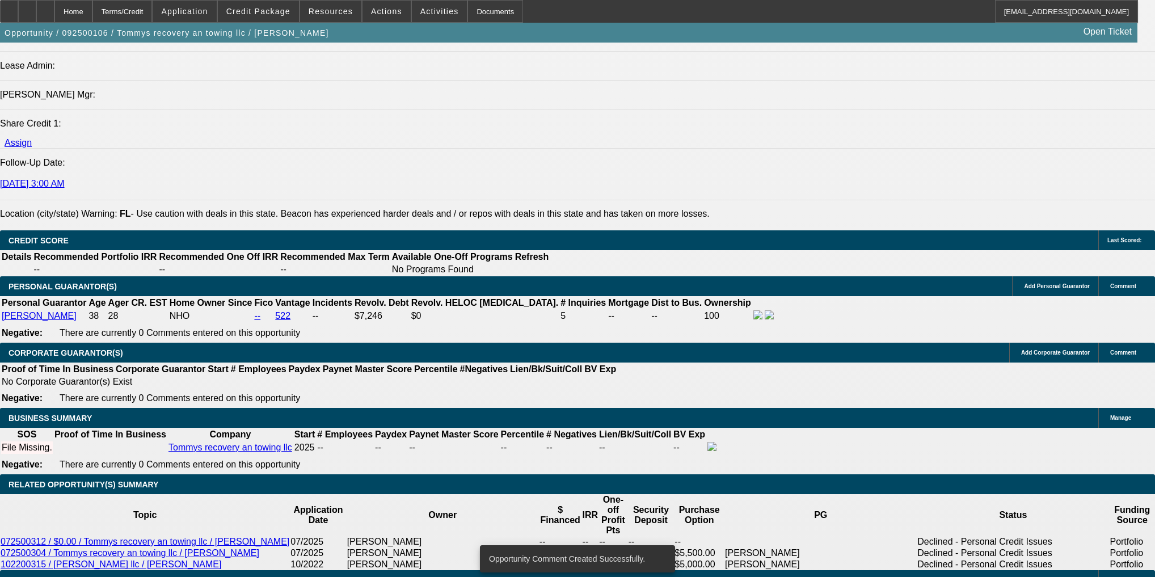
scroll to position [1406, 0]
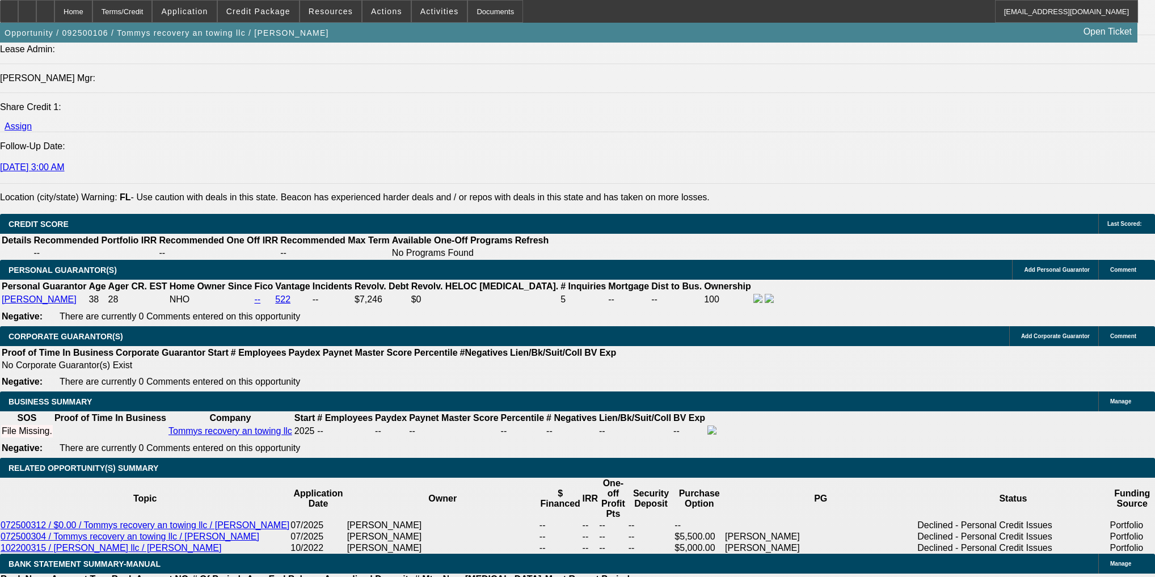
select select "0.2"
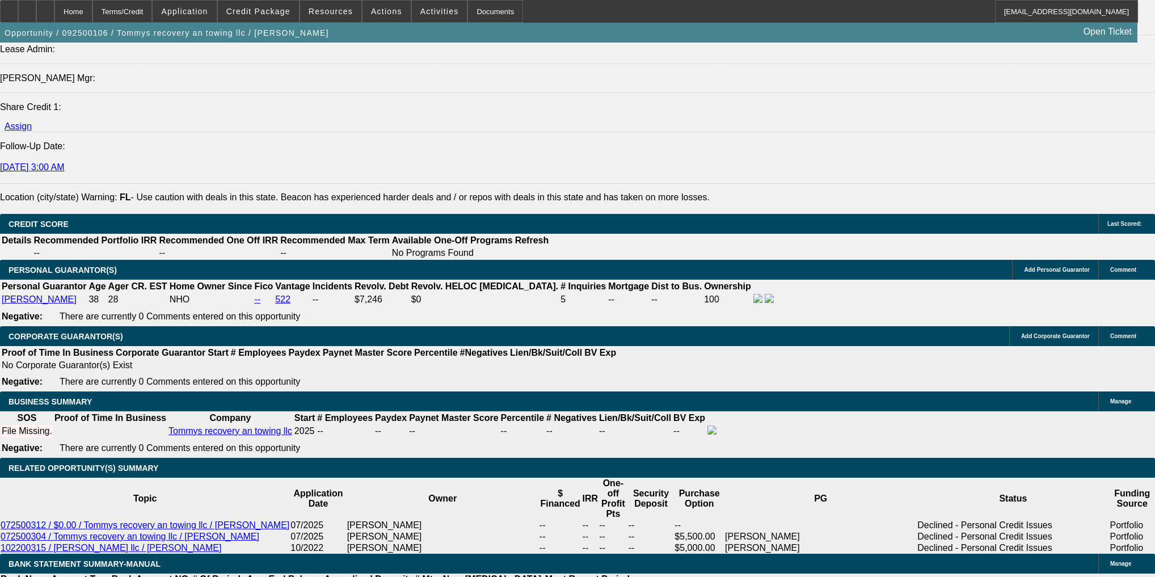
type input "$11,400.00"
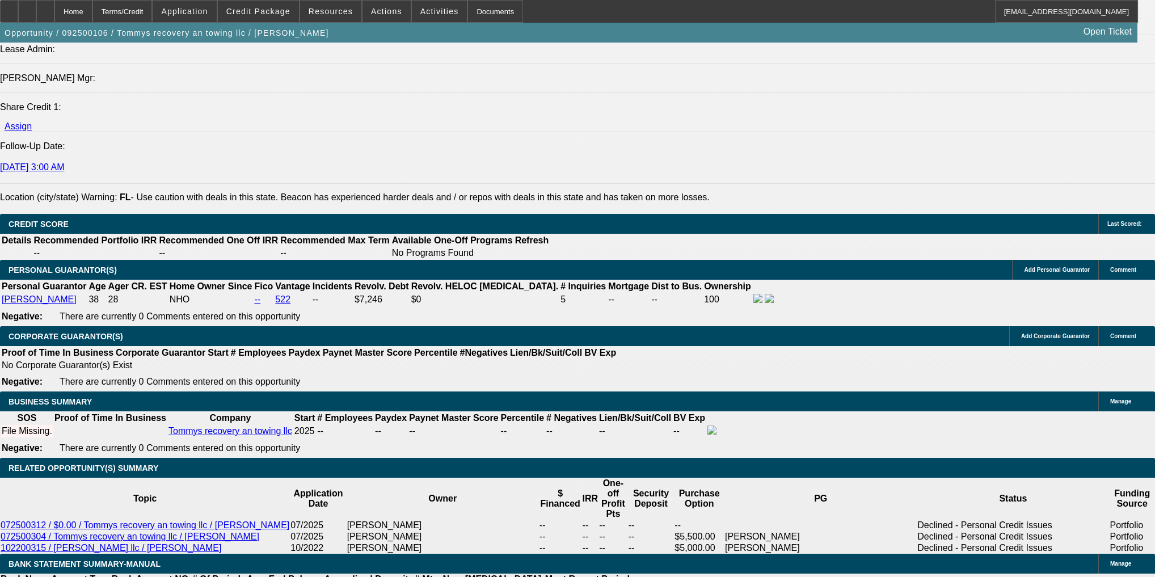
type input "48"
type input "40"
type input "$2,059.20"
type input "$1,029.60"
type input "$3,834.68"
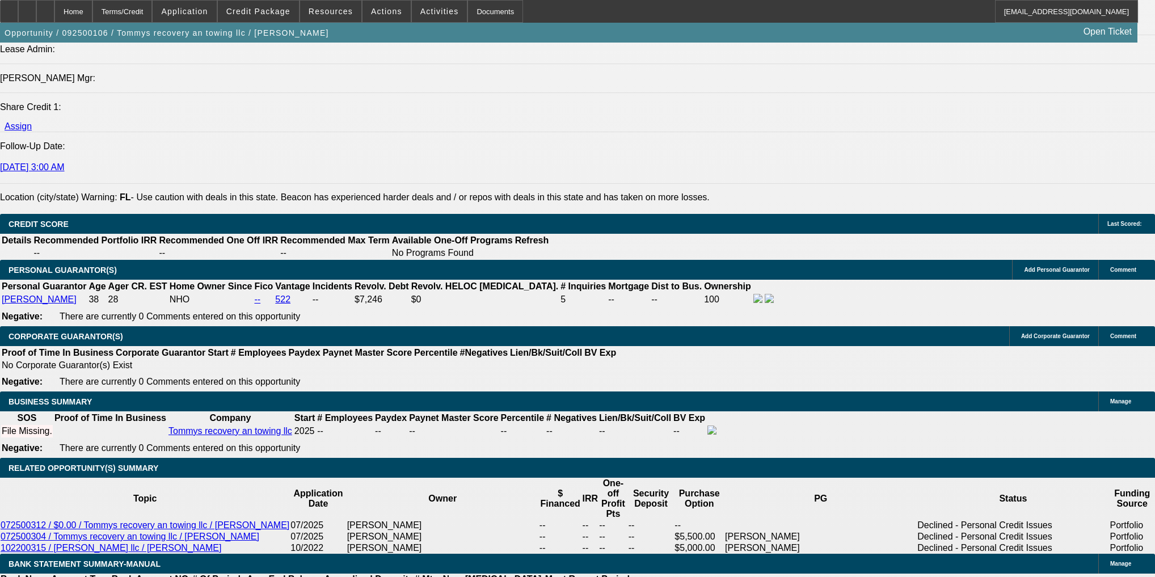
type input "$1,917.34"
type input "40"
type input "$23,000.00"
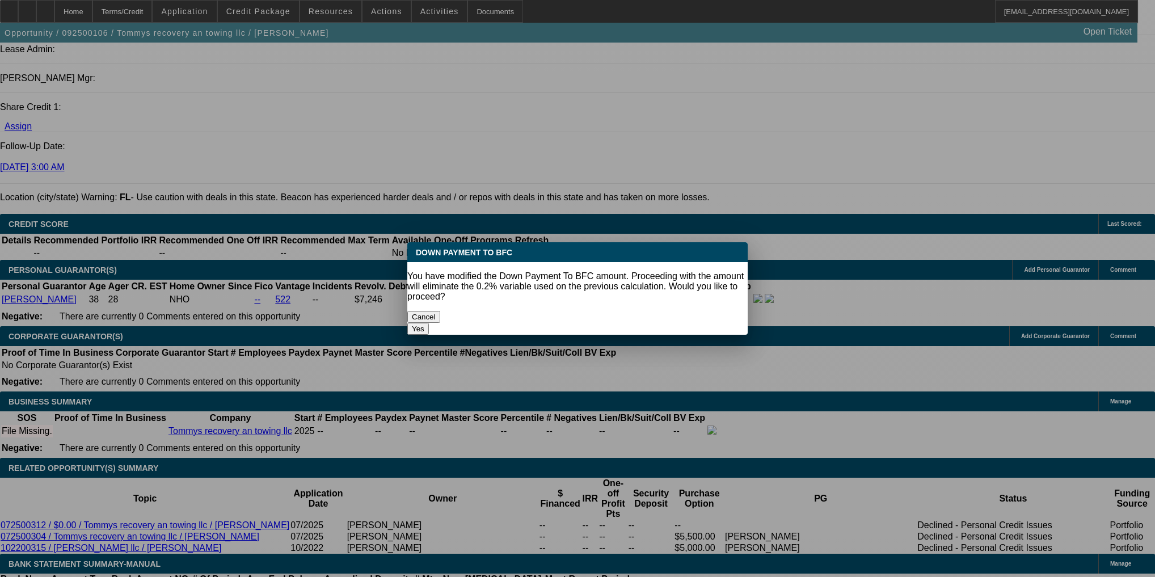
scroll to position [0, 0]
click at [429, 323] on button "Yes" at bounding box center [418, 329] width 22 height 12
select select "0"
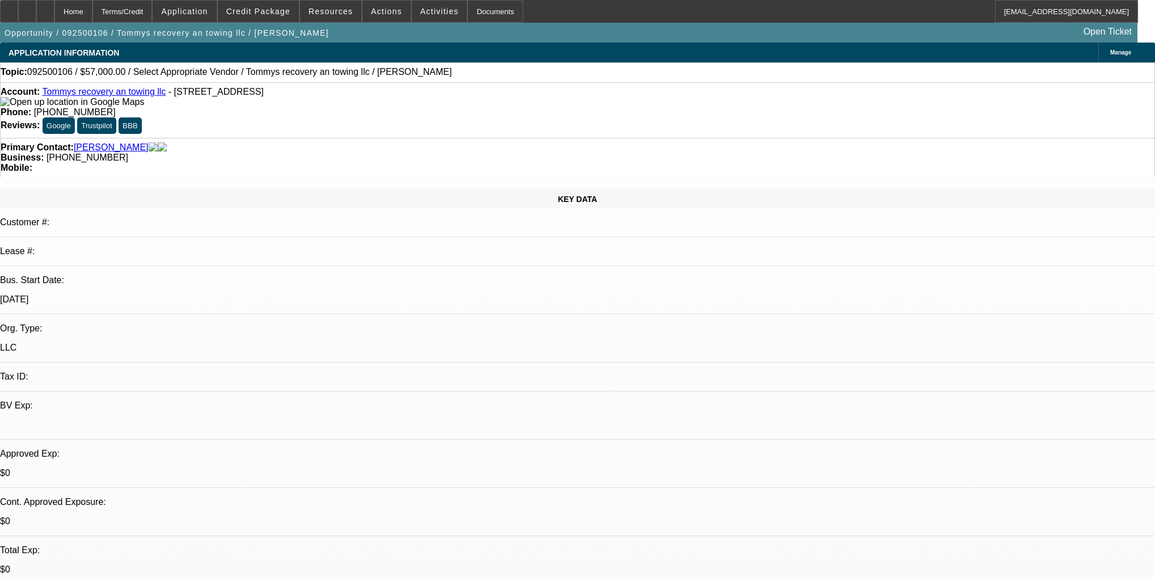
scroll to position [1406, 0]
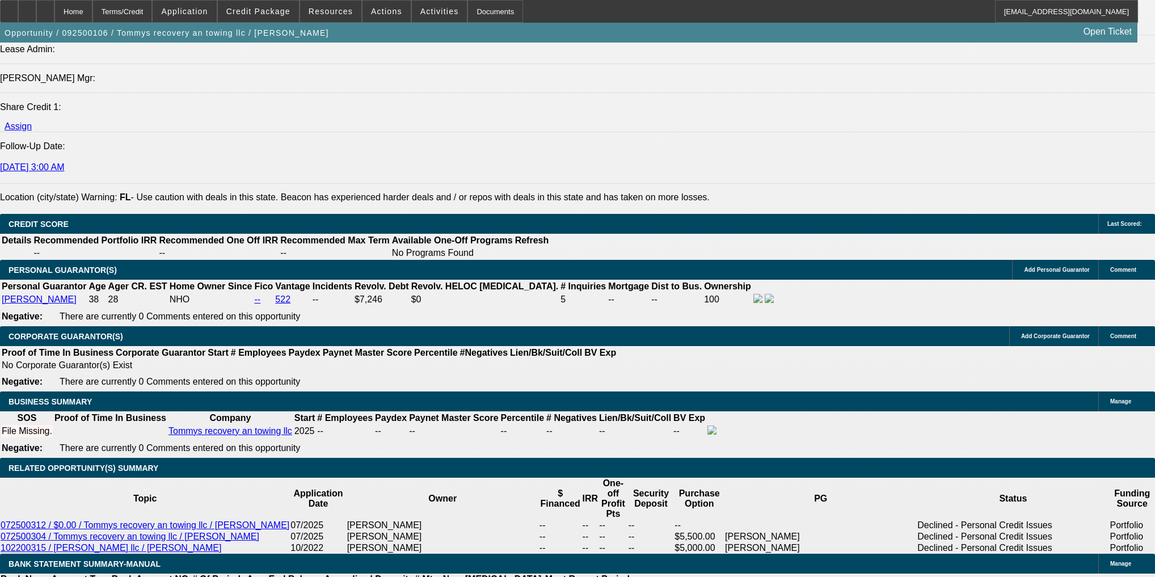
type input "$2,859.18"
type input "$1,429.59"
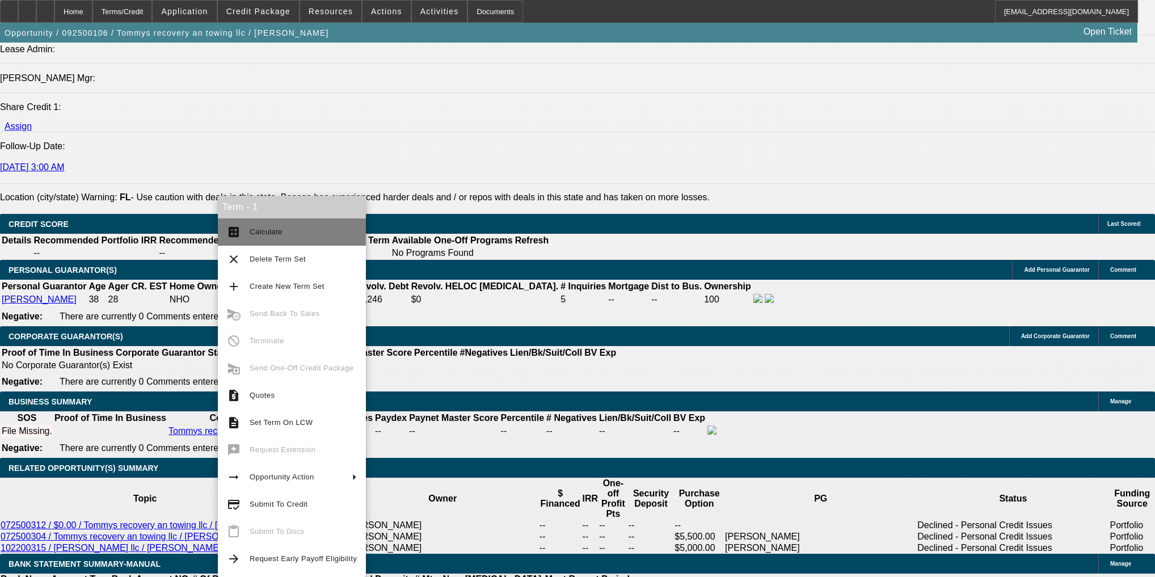
click at [232, 225] on button "calculate Calculate" at bounding box center [292, 231] width 148 height 27
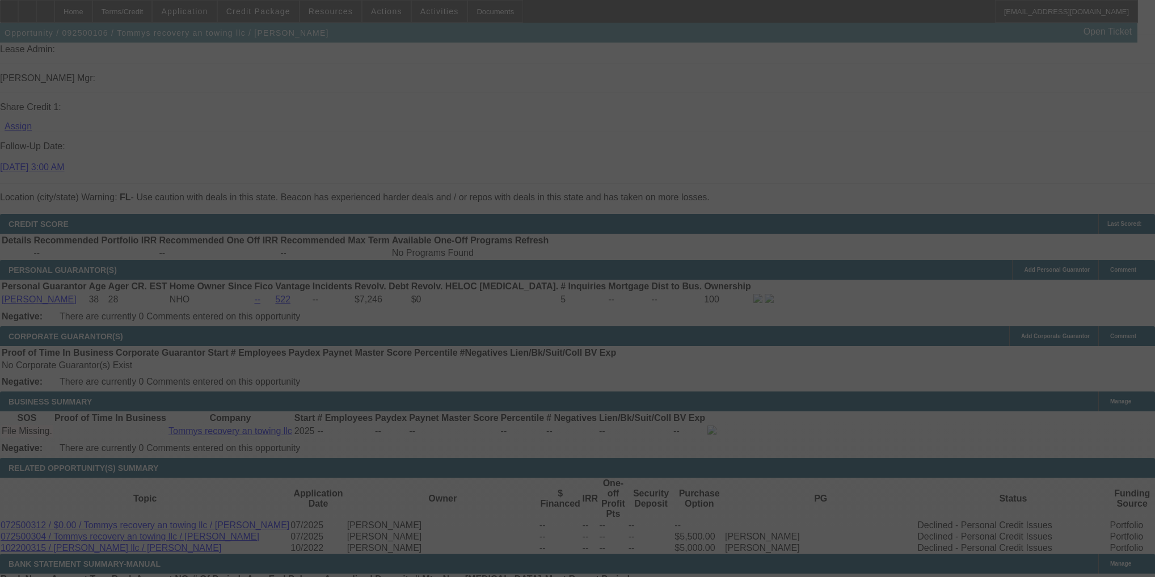
select select "0"
select select "2"
select select "0.1"
select select "4"
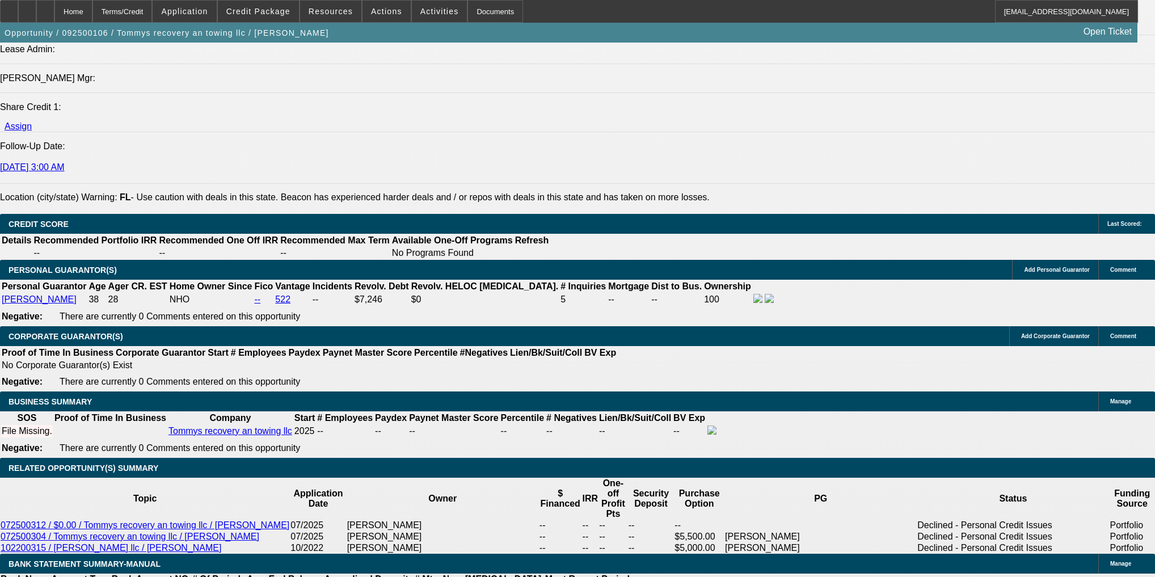
type input "$25,000.00"
type input "UNKNOWN"
type input "$1,345.50"
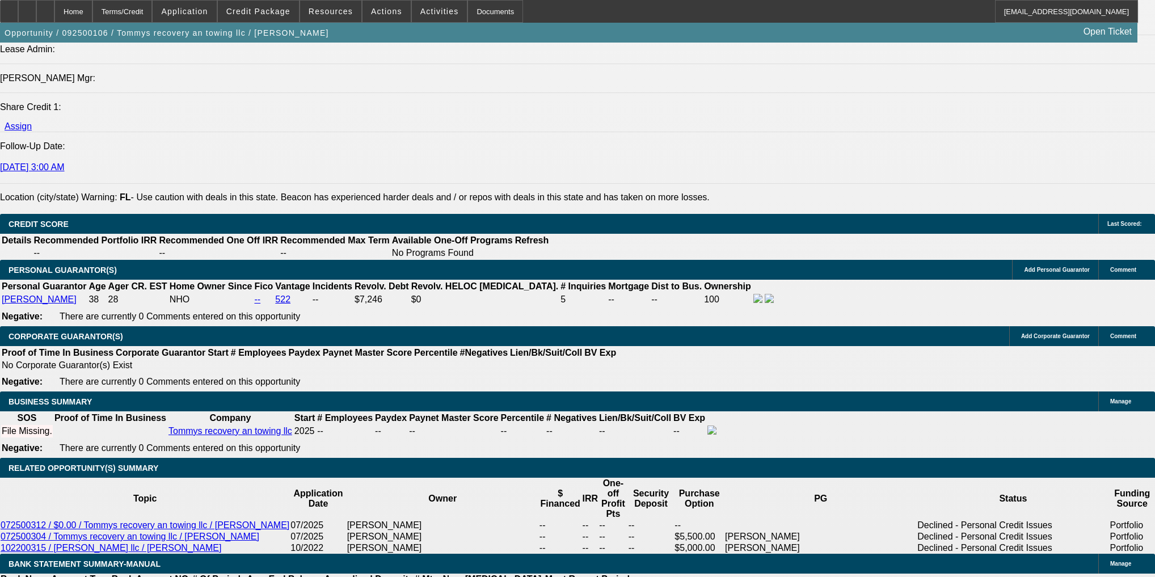
type input "$2,691.00"
type input "$23,000.00"
type input "$1,429.59"
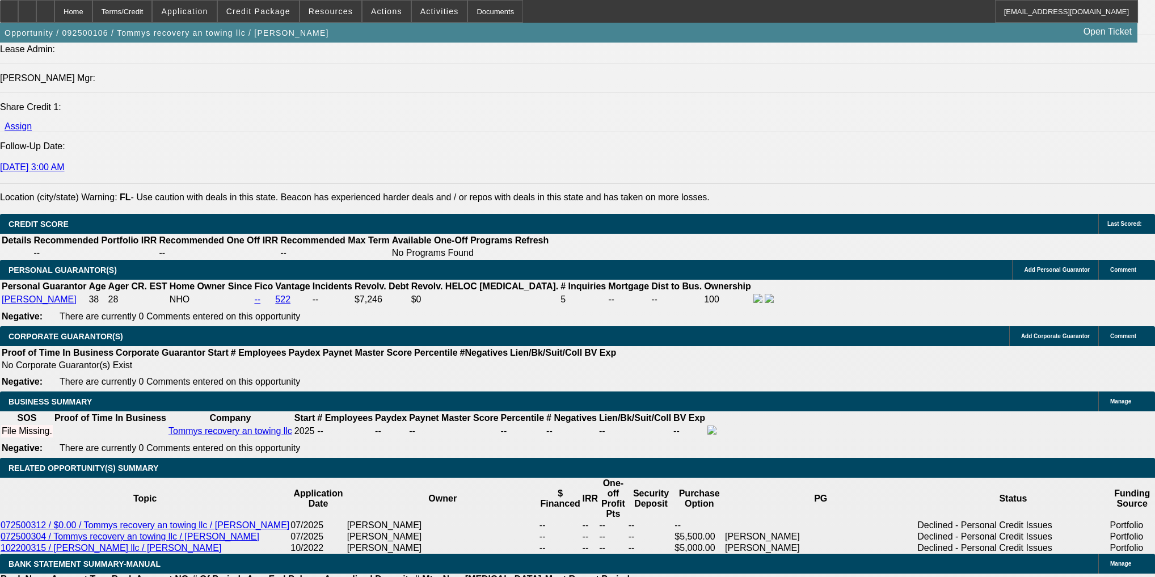
type input "$2,859.18"
drag, startPoint x: 231, startPoint y: 267, endPoint x: 253, endPoint y: 247, distance: 30.1
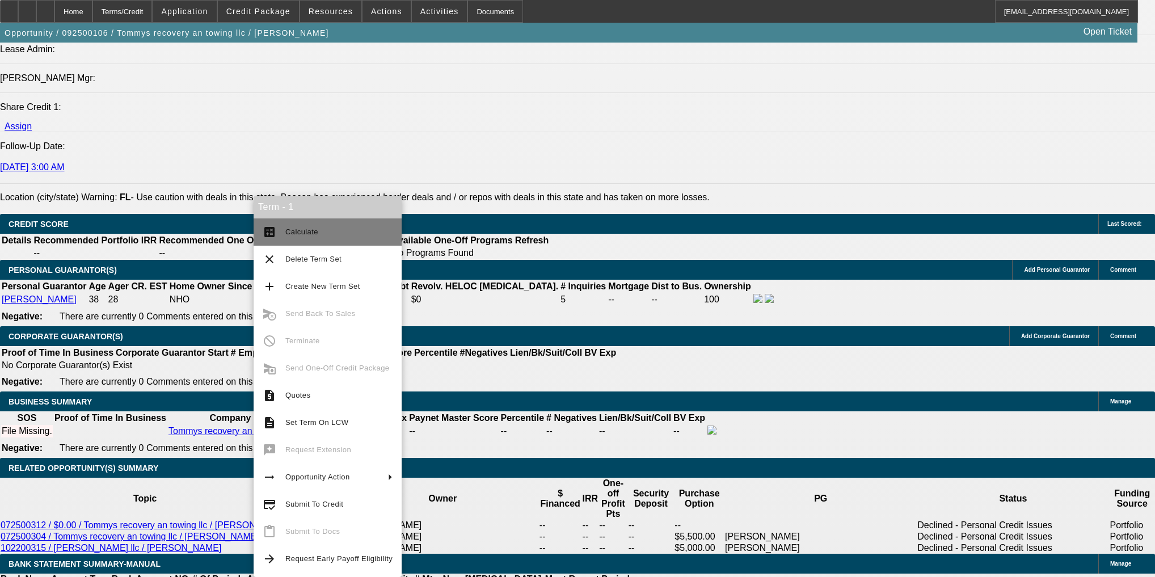
click at [265, 240] on button "calculate Calculate" at bounding box center [327, 231] width 148 height 27
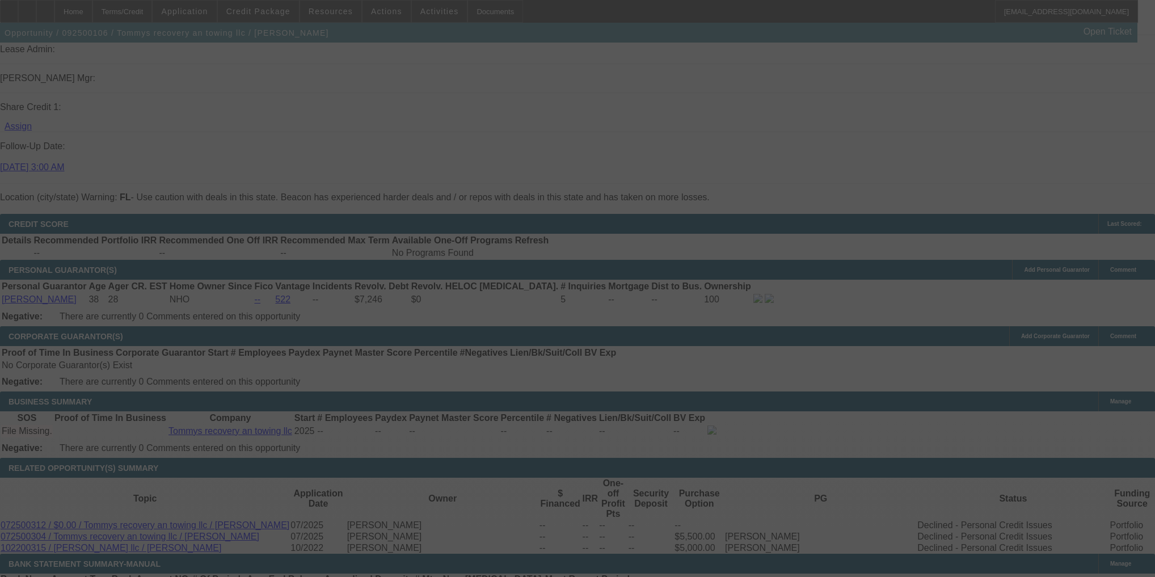
select select "0"
select select "2"
select select "0.1"
select select "4"
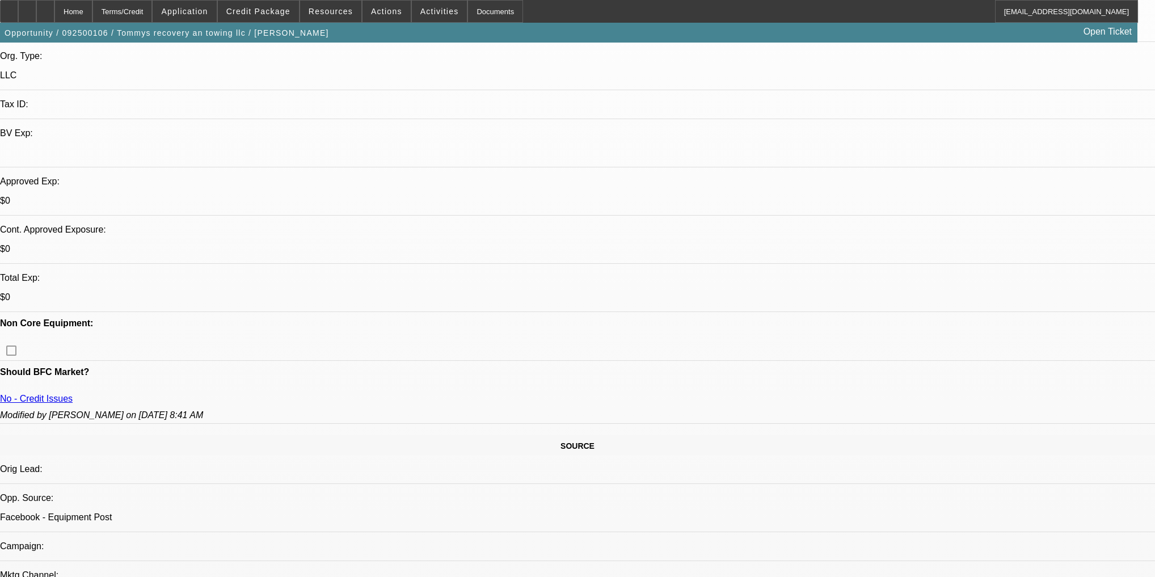
scroll to position [45, 0]
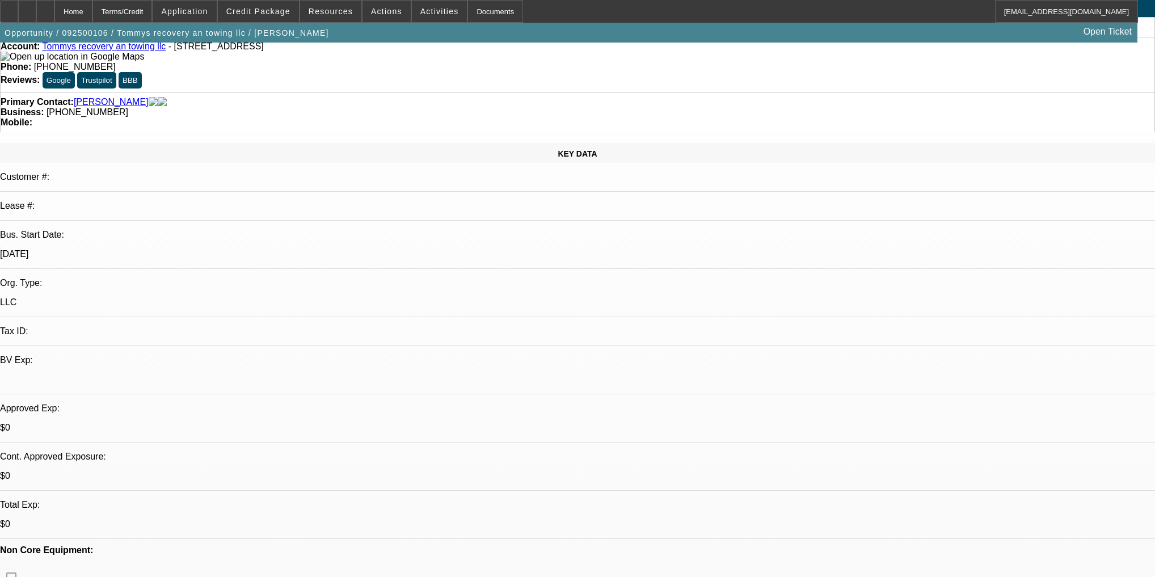
radio input "true"
paste textarea "There is a possibility it would be 23k down 48 months 1,430 a month if I could …"
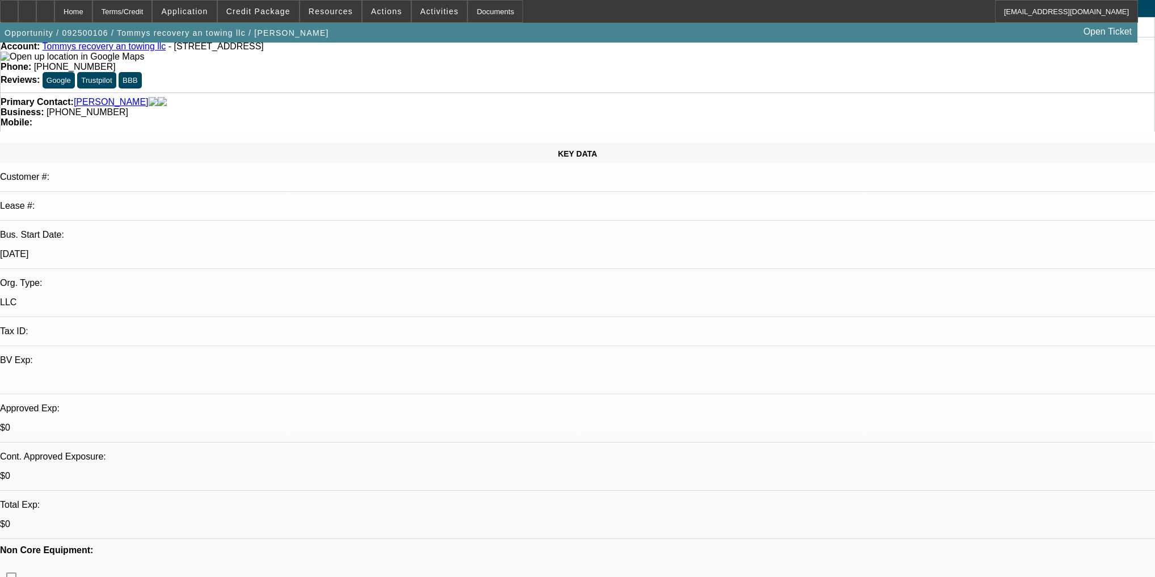
type textarea "There is a possibility it would be 23k down 48 months 1,430 a month if I could …"
radio input "true"
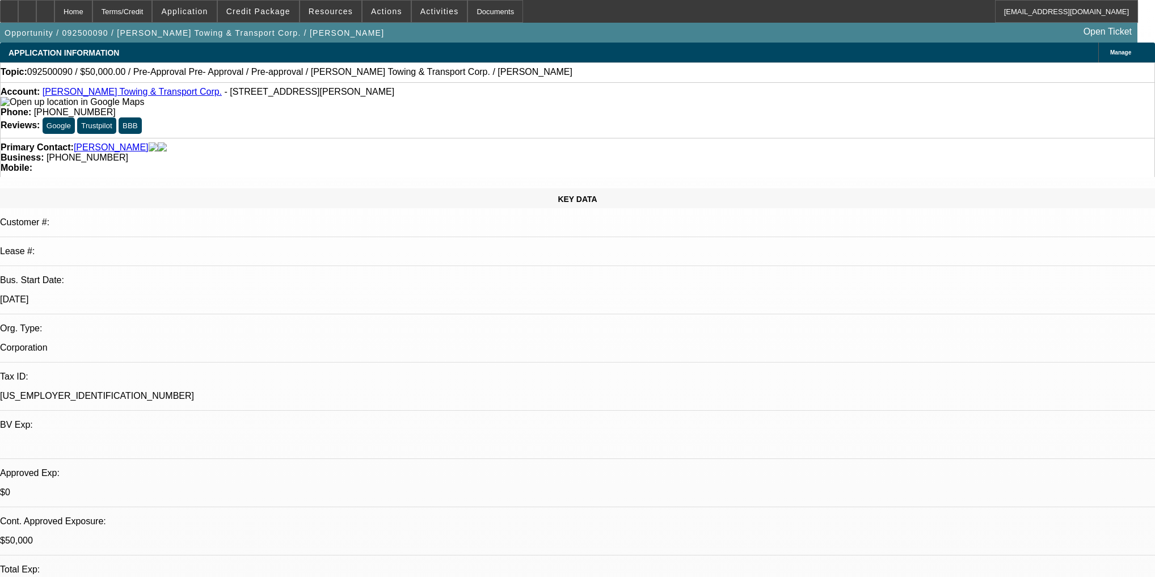
select select "0"
select select "0.1"
select select "4"
select select "0"
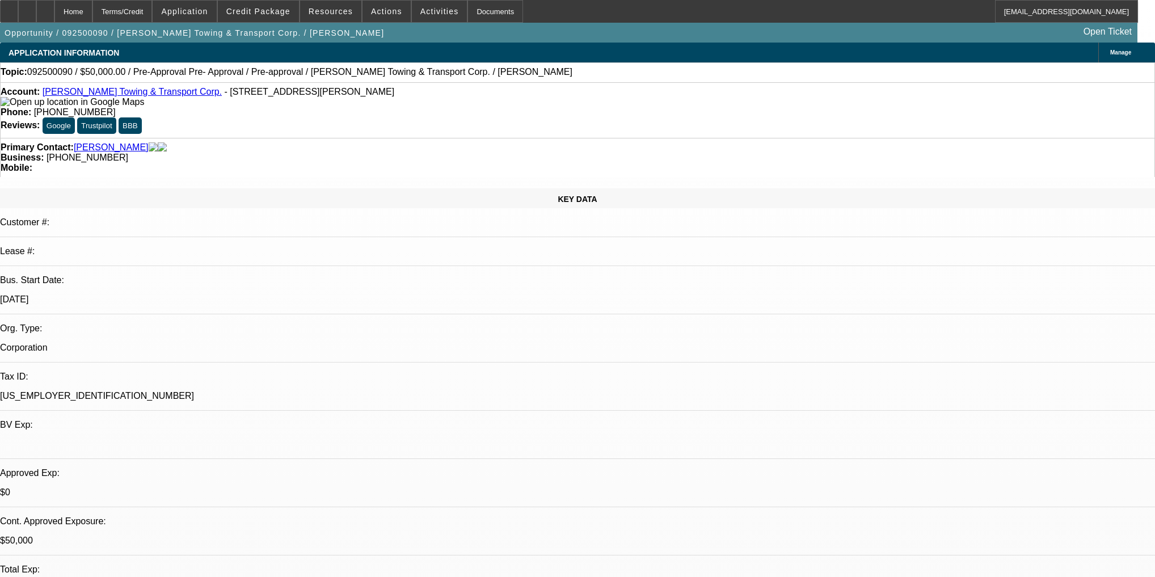
select select "2"
select select "0.1"
select select "4"
select select "0"
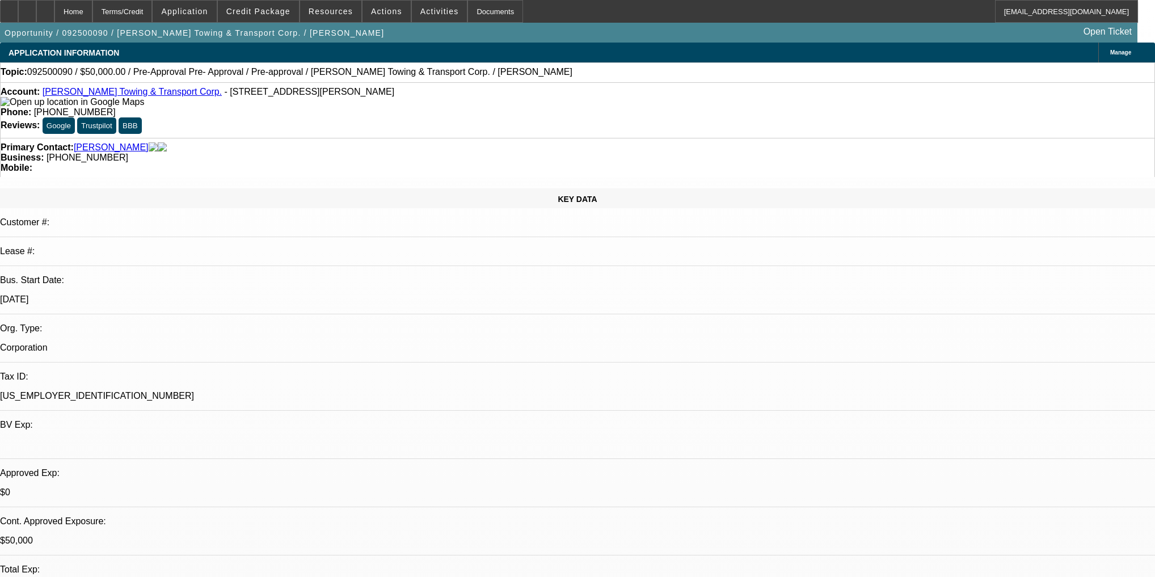
select select "2"
select select "0.1"
select select "4"
select select "0"
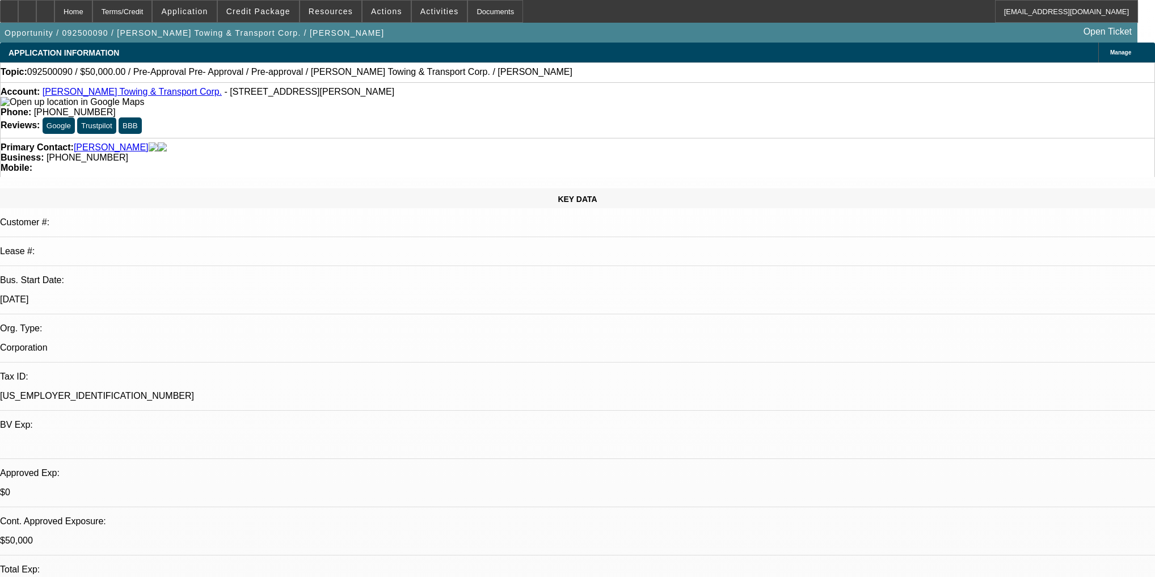
select select "0"
select select "0.1"
select select "4"
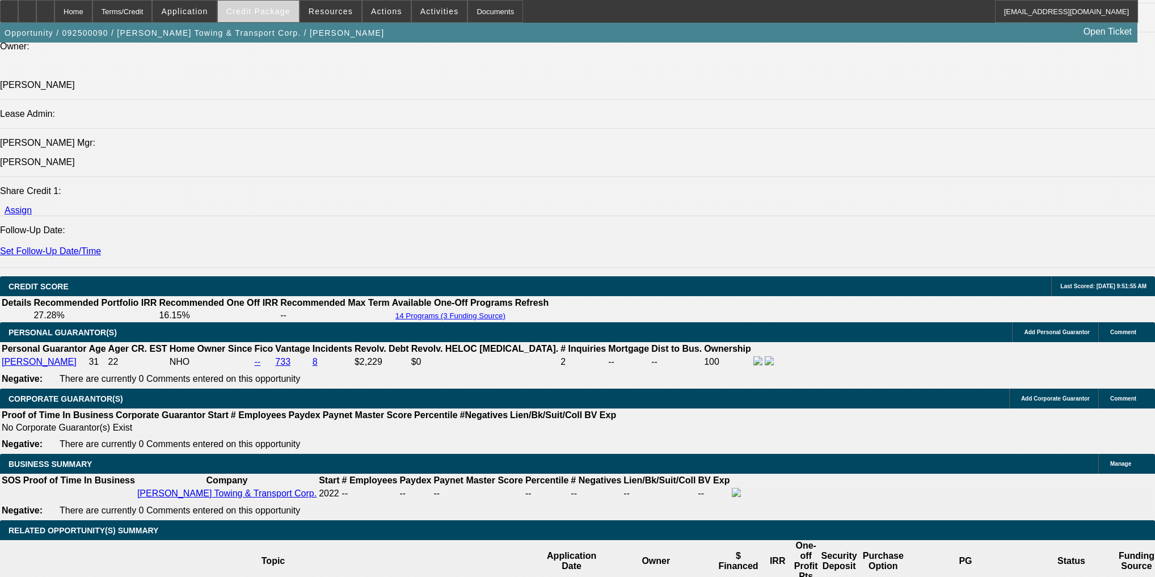
click at [267, 11] on span "Credit Package" at bounding box center [258, 11] width 64 height 9
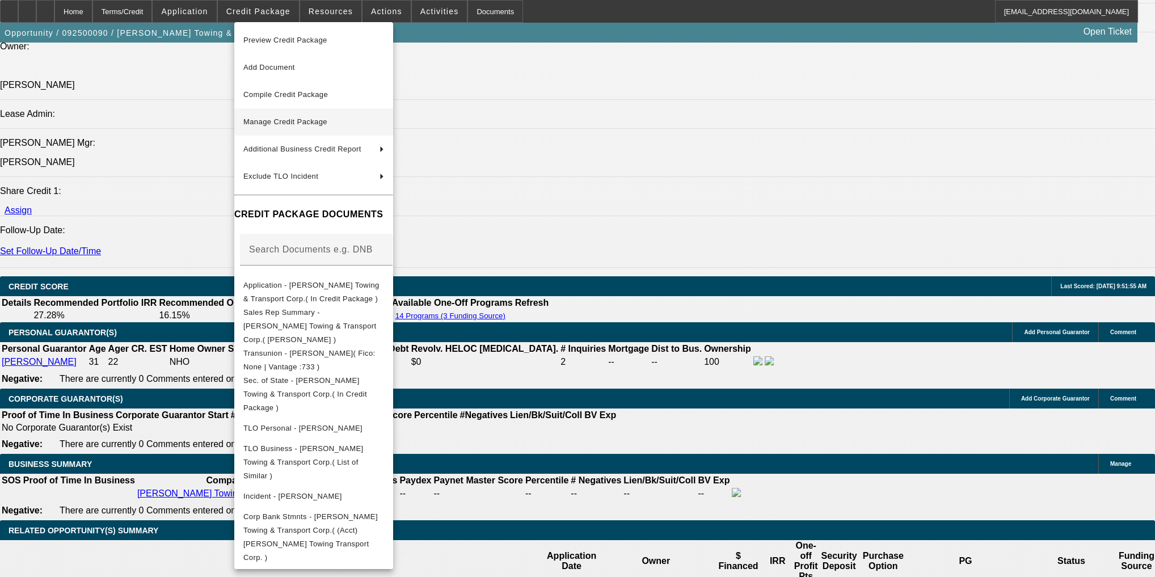
click at [320, 121] on span "Manage Credit Package" at bounding box center [285, 121] width 84 height 9
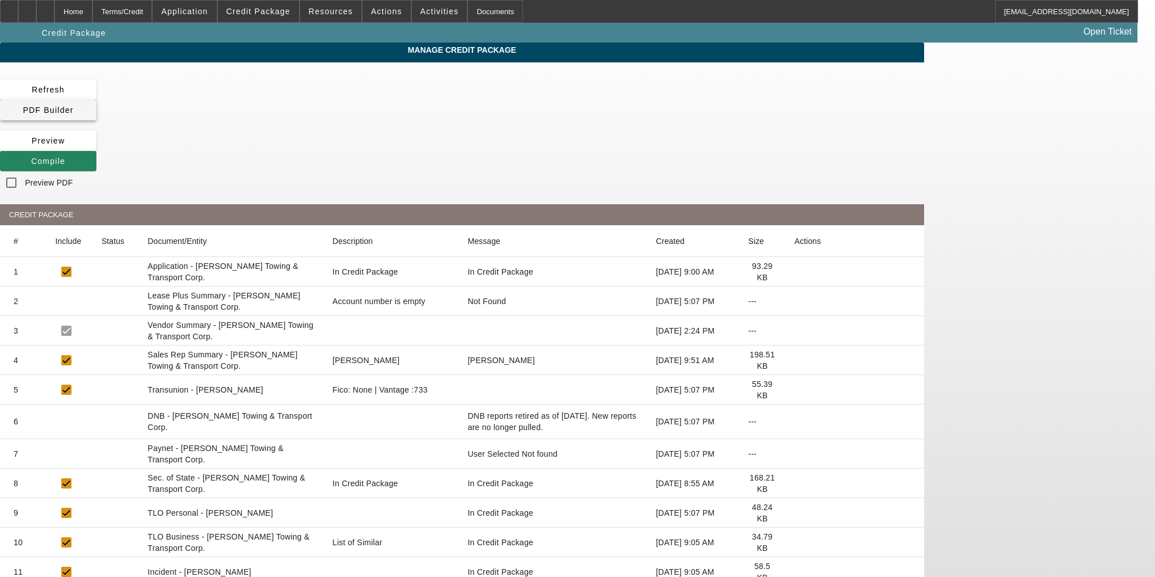
click at [96, 98] on span at bounding box center [48, 109] width 96 height 27
click at [65, 157] on span "Compile" at bounding box center [48, 161] width 34 height 9
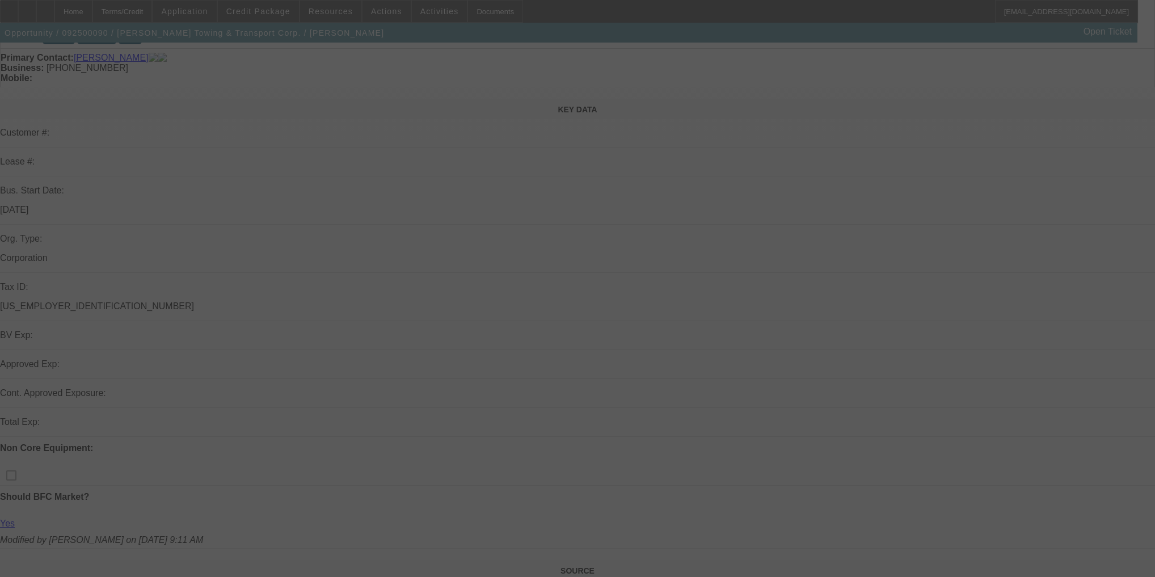
scroll to position [91, 0]
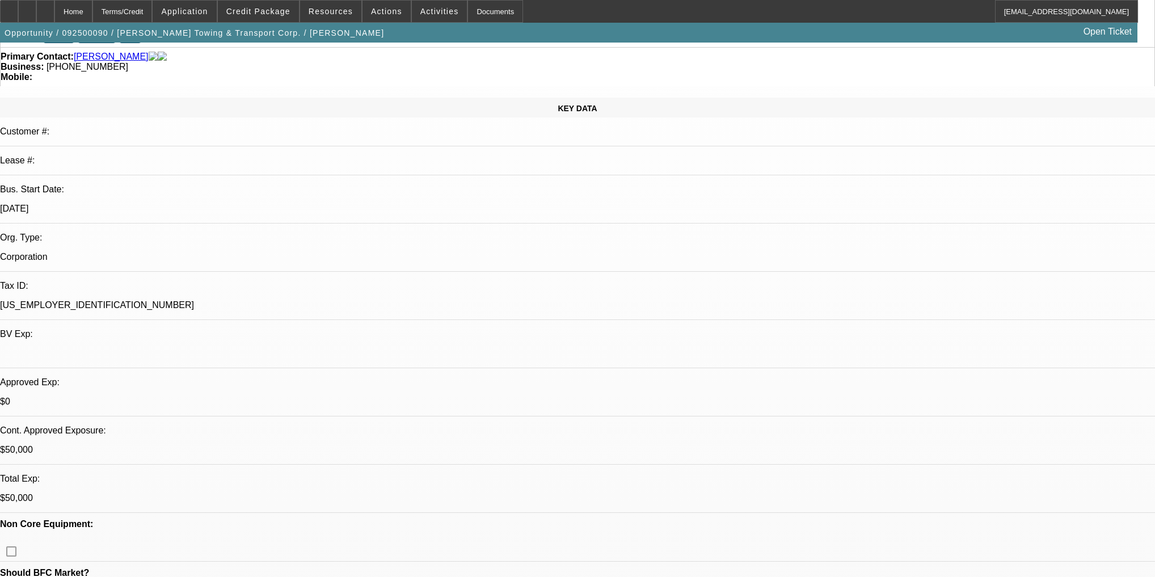
select select "0"
select select "0.1"
select select "4"
select select "0"
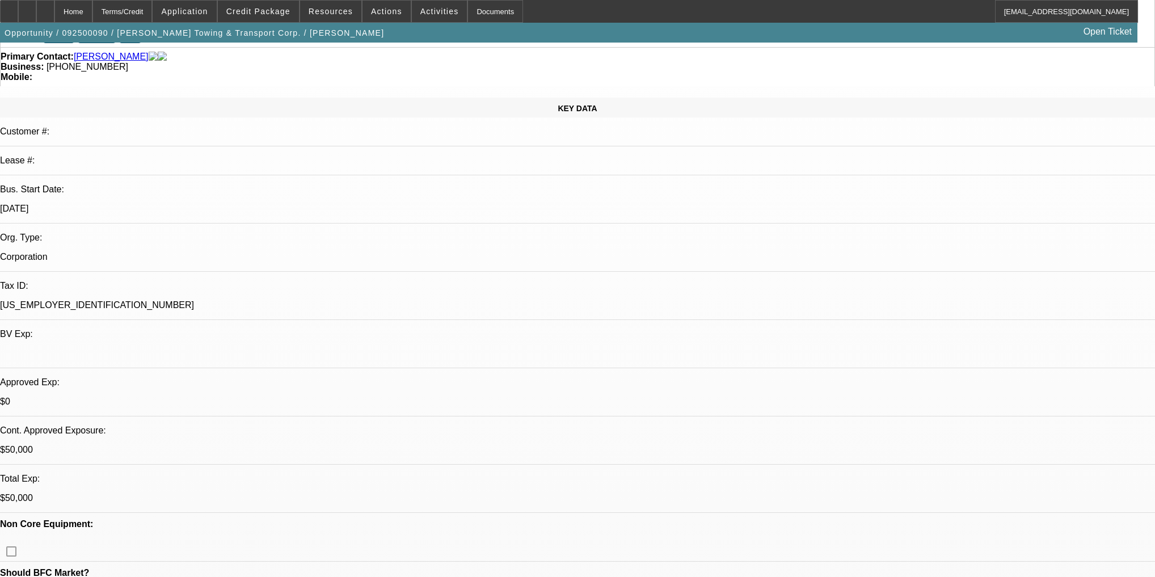
select select "2"
select select "0.1"
select select "4"
select select "0"
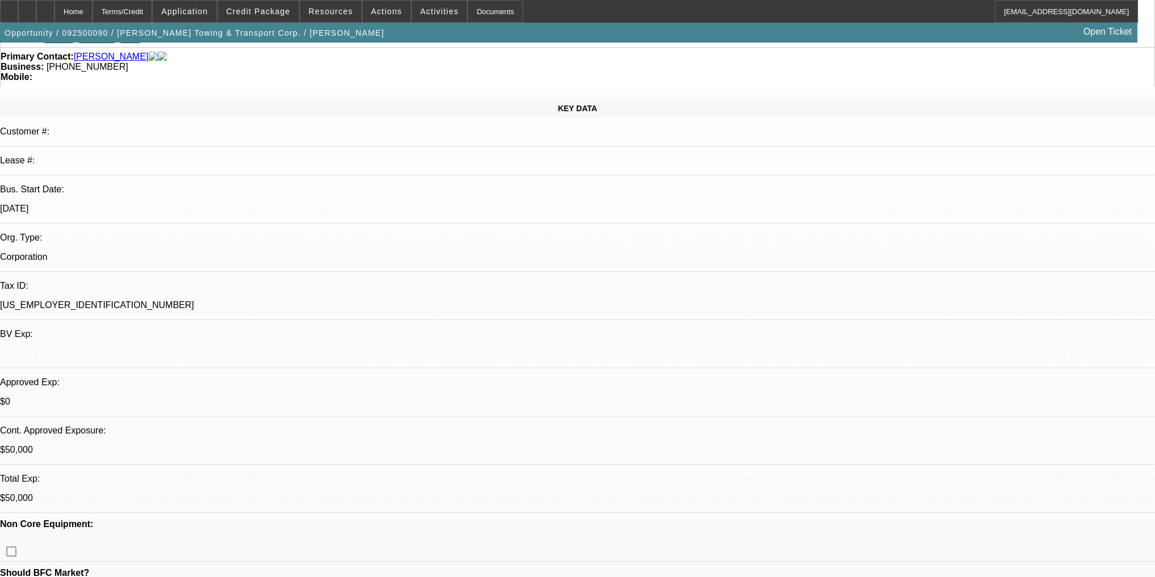
select select "2"
select select "0.1"
select select "4"
select select "0"
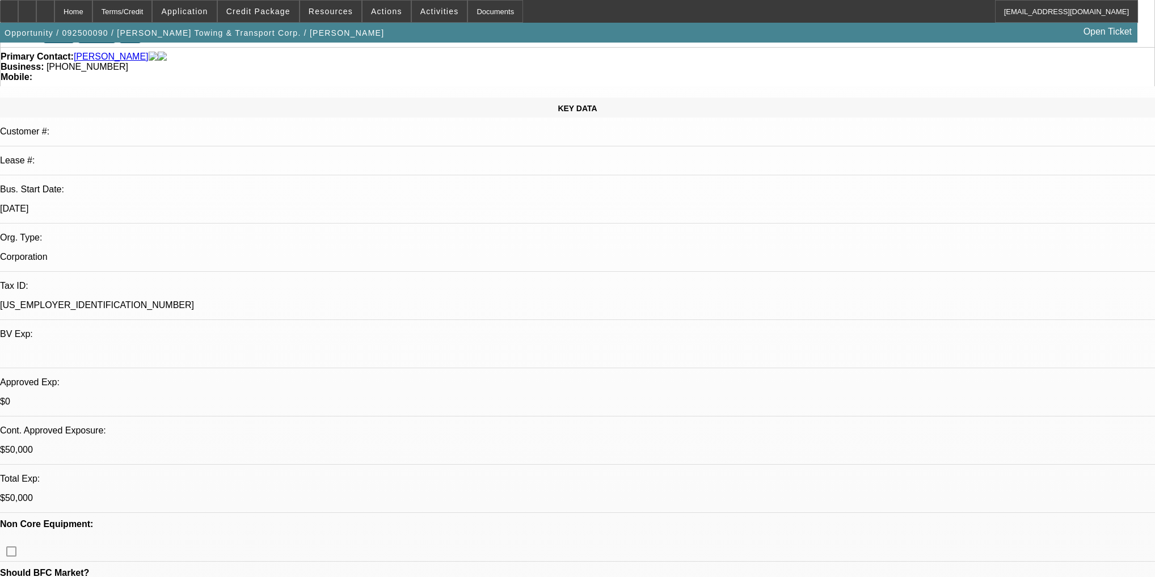
select select "0"
select select "0.1"
select select "4"
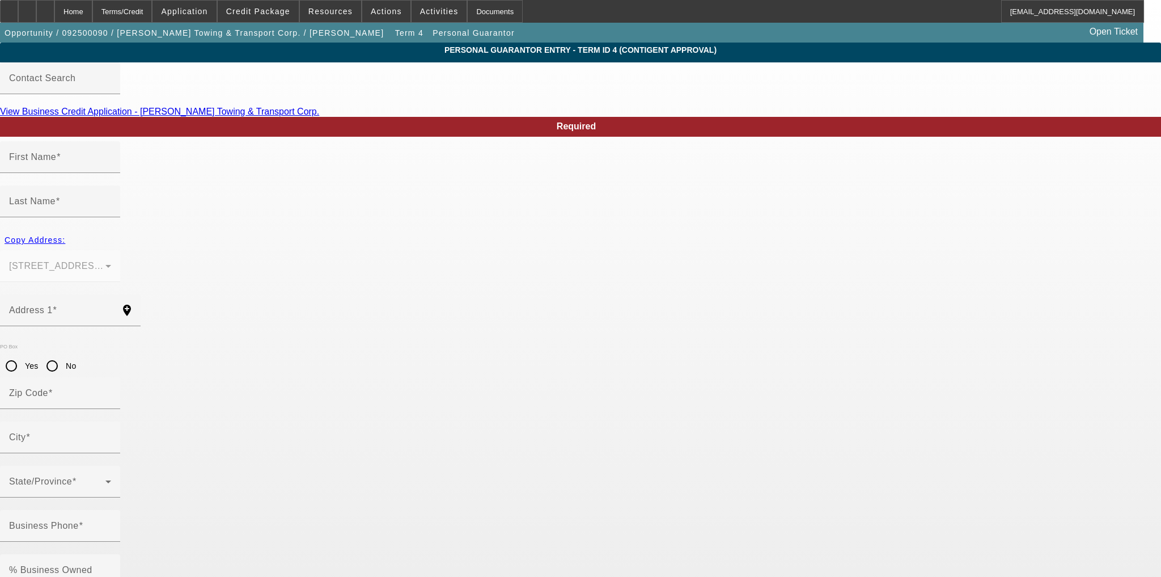
type input "[PERSON_NAME]"
type input "[STREET_ADDRESS][PERSON_NAME]"
radio input "true"
type input "93702"
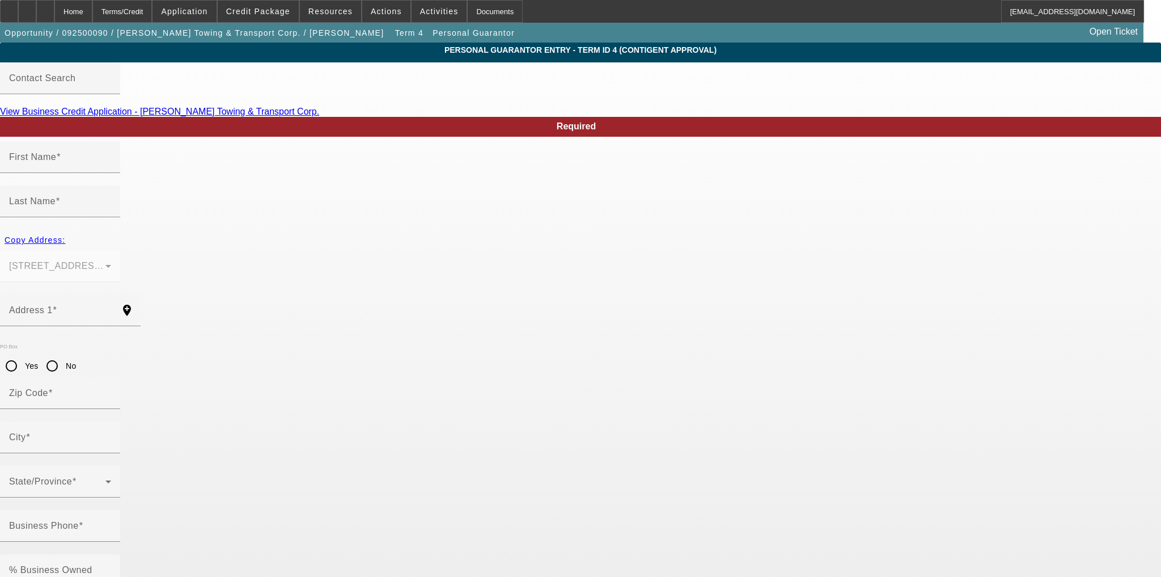
type input "[GEOGRAPHIC_DATA]"
type input "[PHONE_NUMBER]"
type input "100"
type input "603-72-4202"
type input "[EMAIL_ADDRESS][DOMAIN_NAME]"
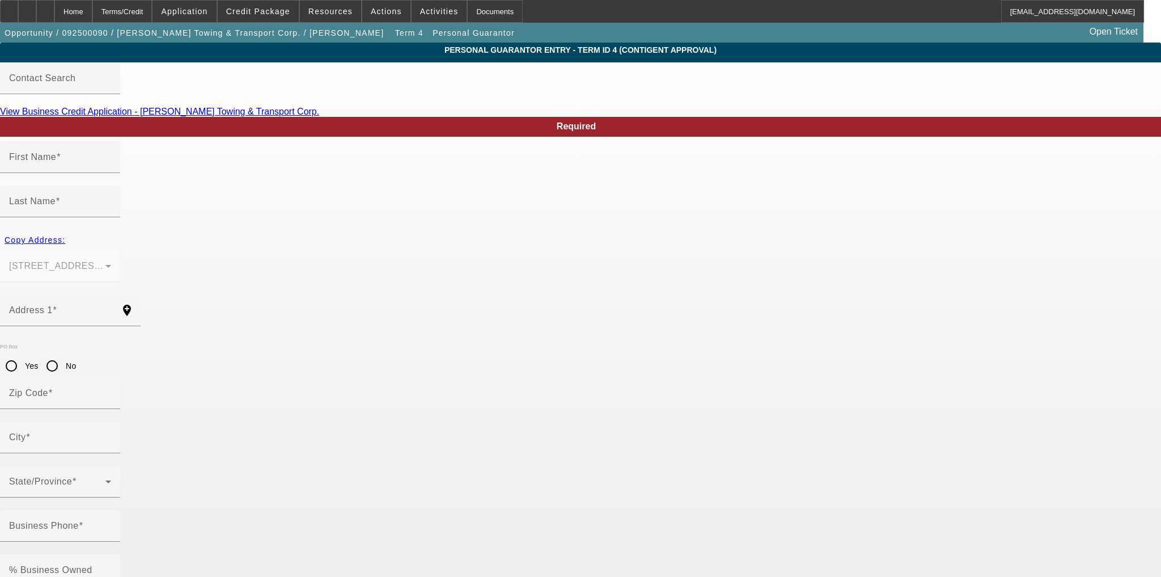
type input "[PHONE_NUMBER]"
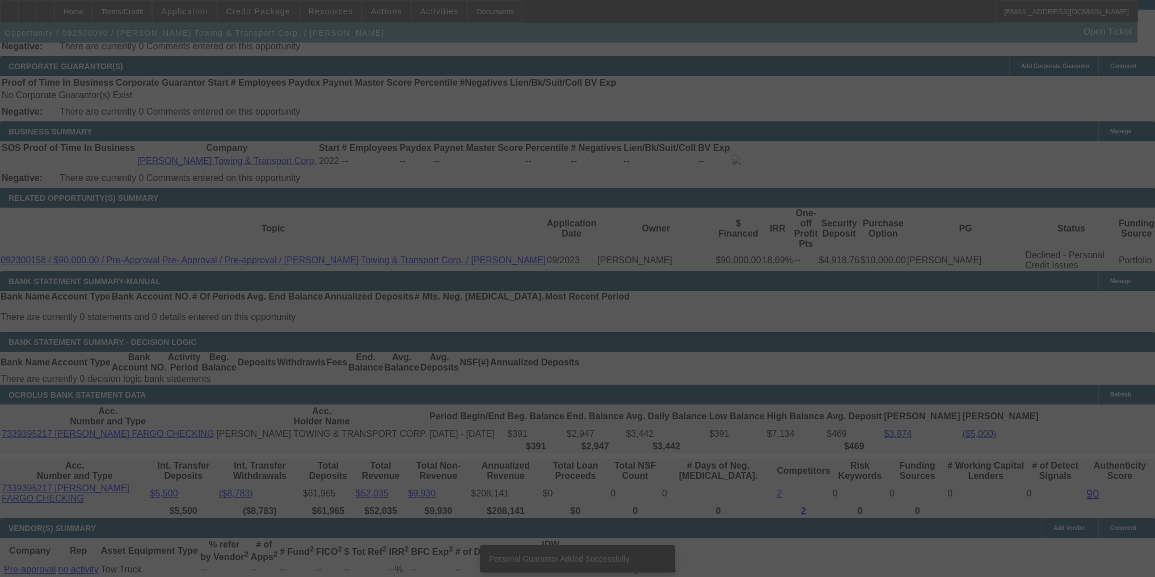
scroll to position [1633, 0]
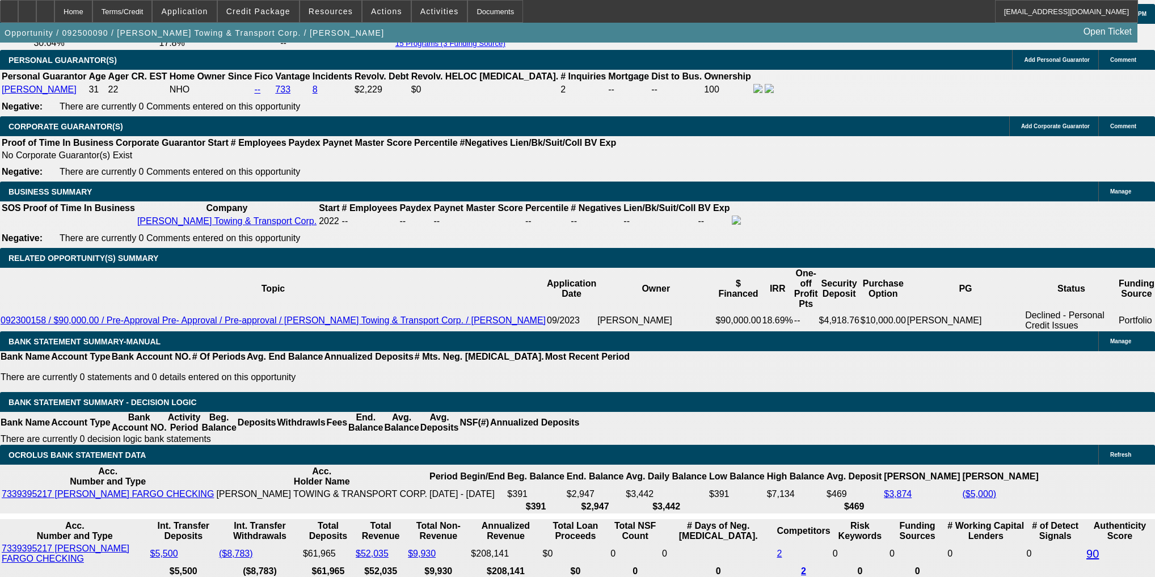
select select "0"
select select "0.1"
select select "4"
select select "0"
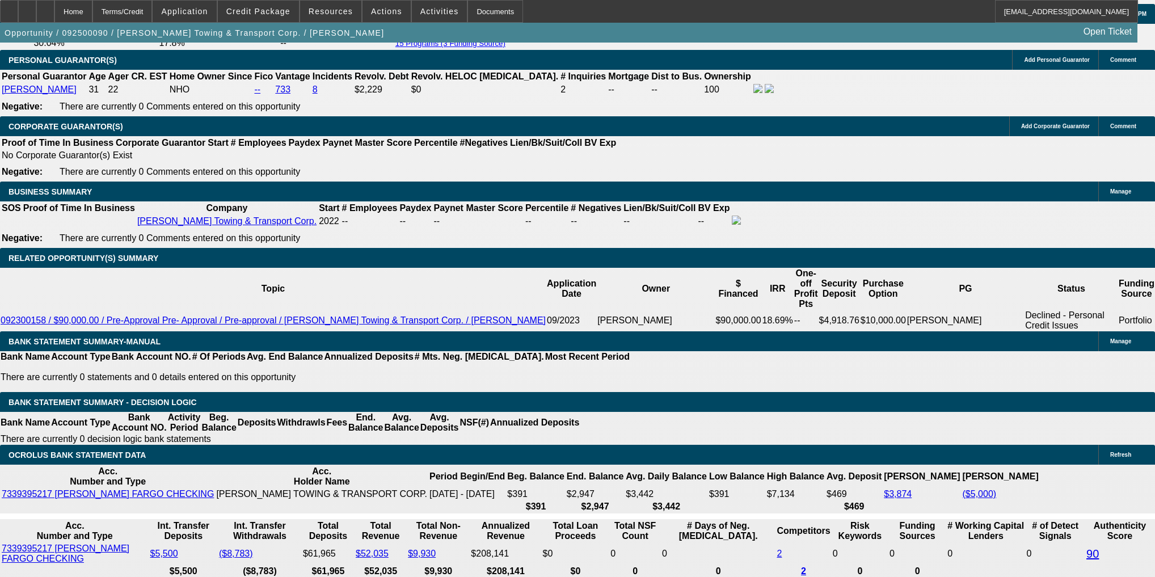
select select "2"
select select "0.1"
select select "4"
select select "0"
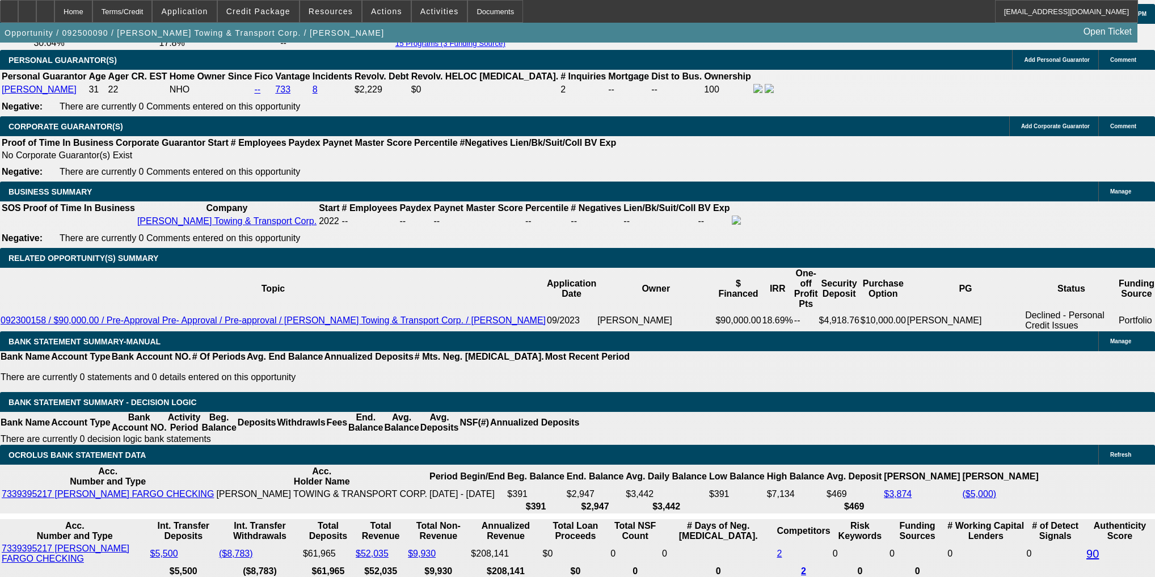
select select "2"
select select "0.1"
select select "4"
select select "0"
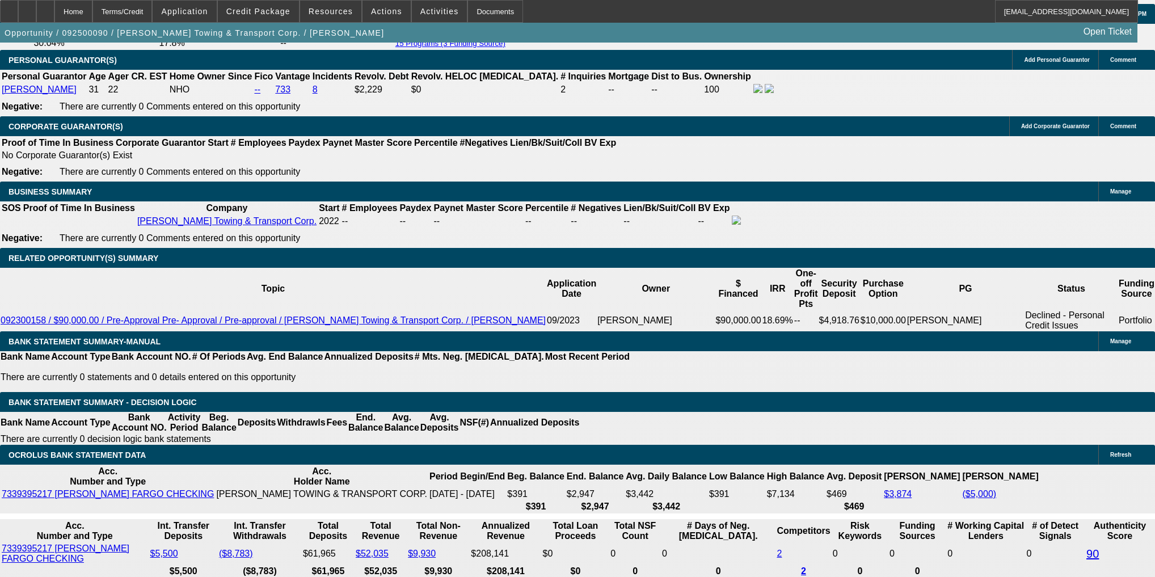
select select "0"
select select "0.1"
select select "4"
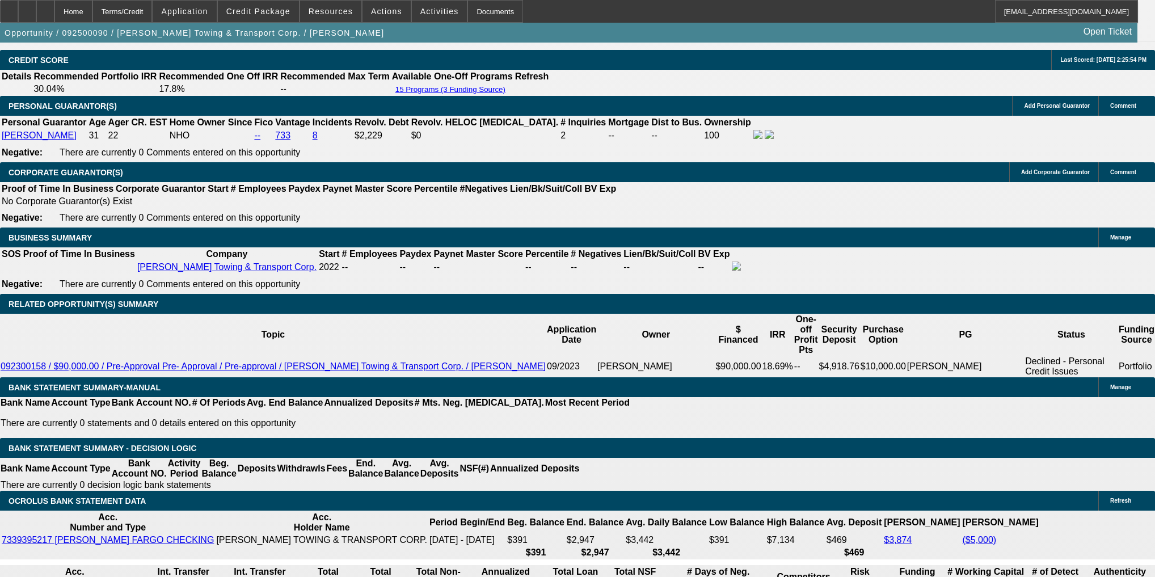
scroll to position [1588, 0]
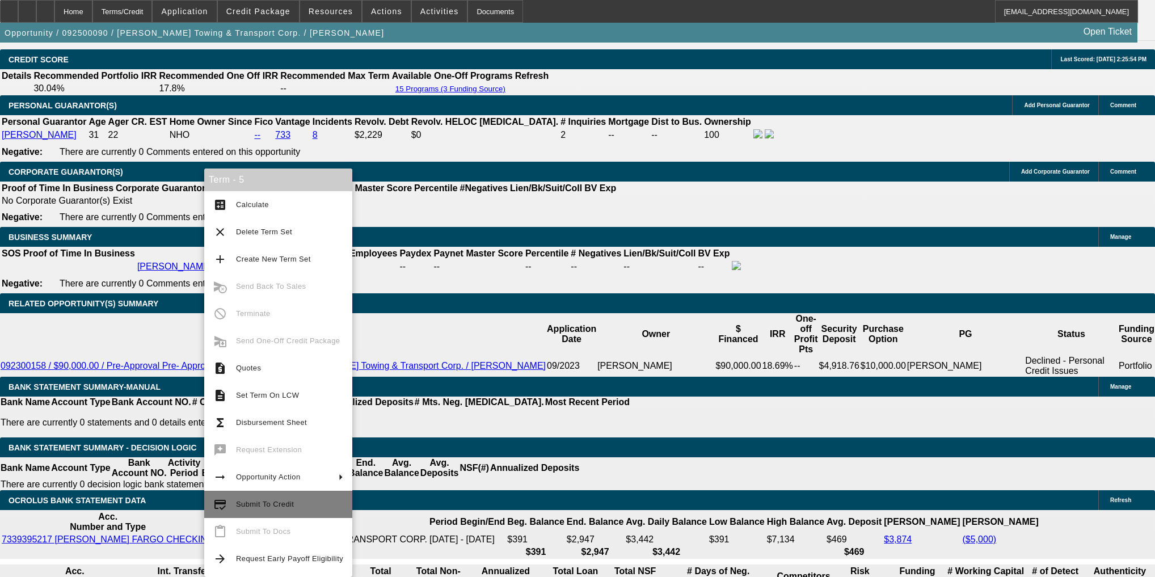
click at [240, 504] on span "Submit To Credit" at bounding box center [265, 504] width 58 height 9
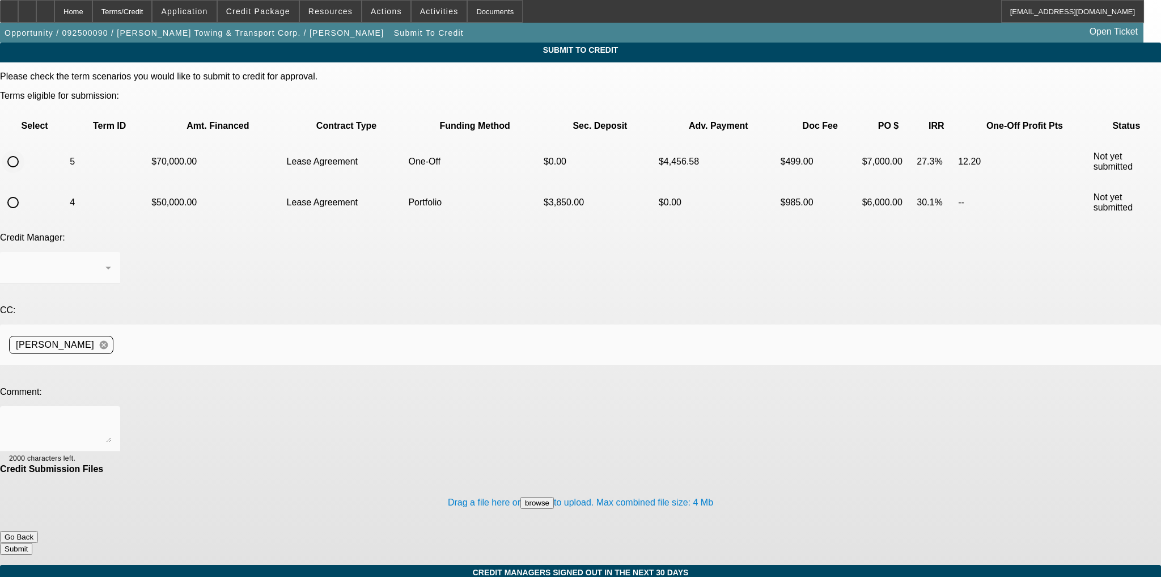
click at [24, 150] on input "radio" at bounding box center [13, 161] width 23 height 23
radio input "true"
click at [111, 415] on textarea at bounding box center [60, 428] width 102 height 27
type textarea "SSN card added to file. Thank you"
click at [32, 543] on button "Submit" at bounding box center [16, 549] width 32 height 12
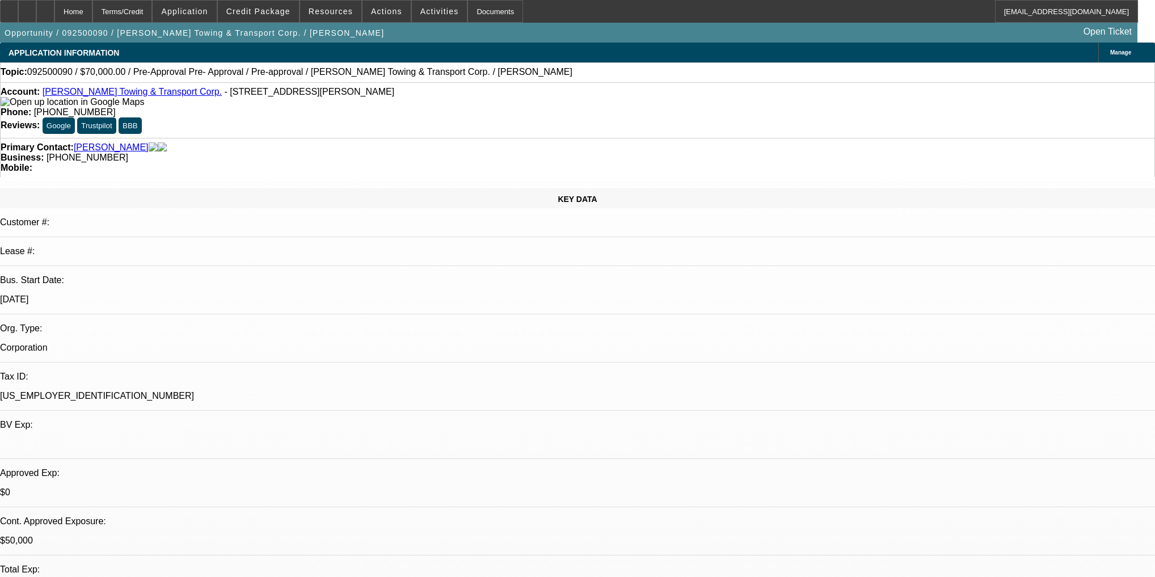
select select "0"
select select "0.1"
select select "4"
select select "0"
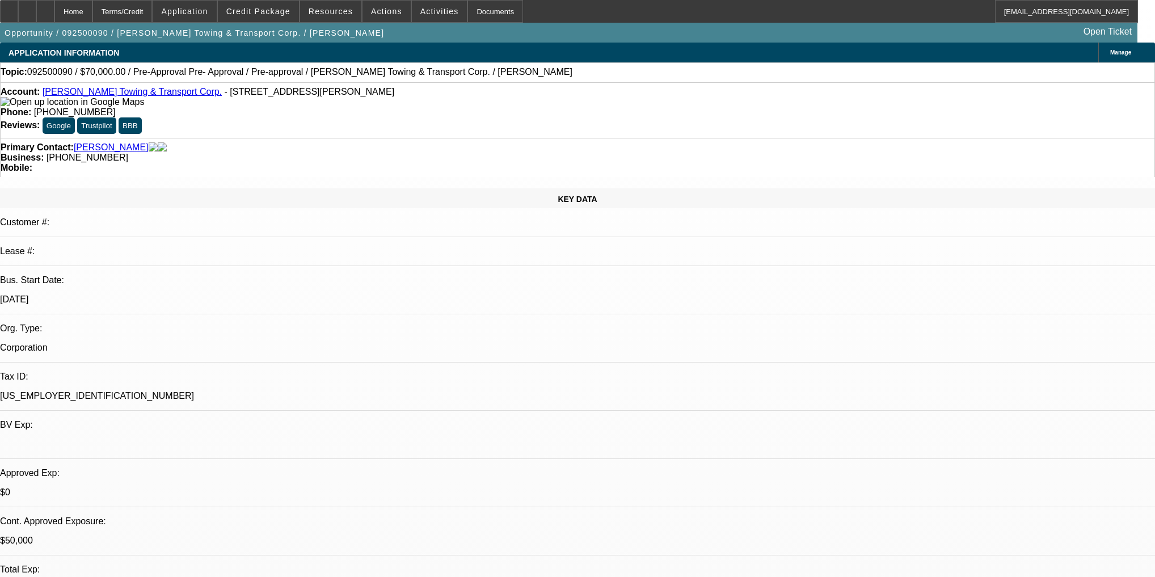
select select "2"
select select "0.1"
select select "4"
select select "0"
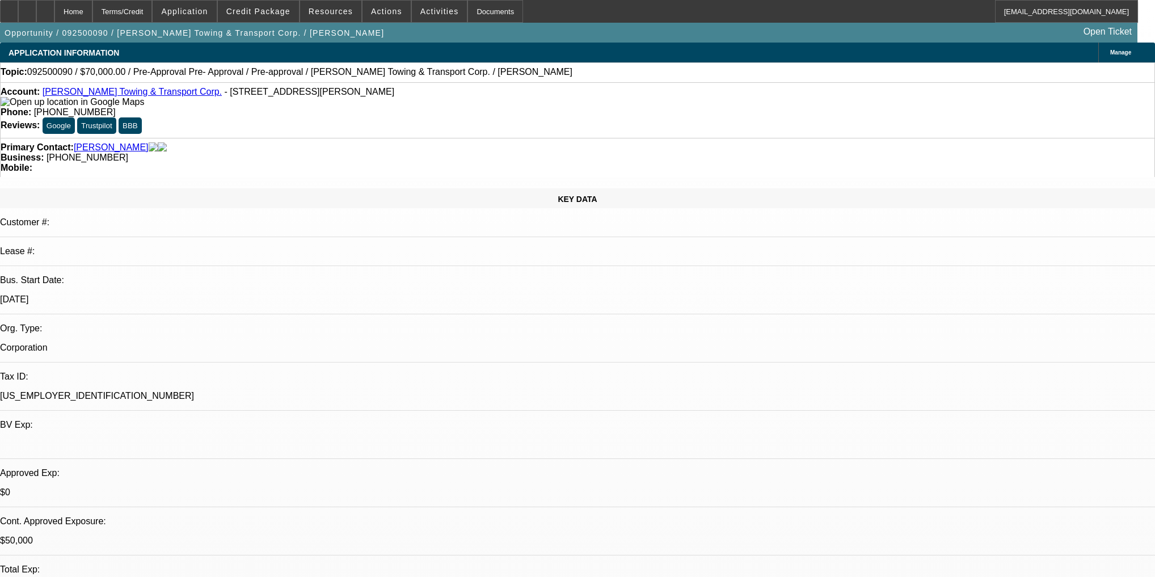
select select "2"
select select "0.1"
select select "4"
select select "0"
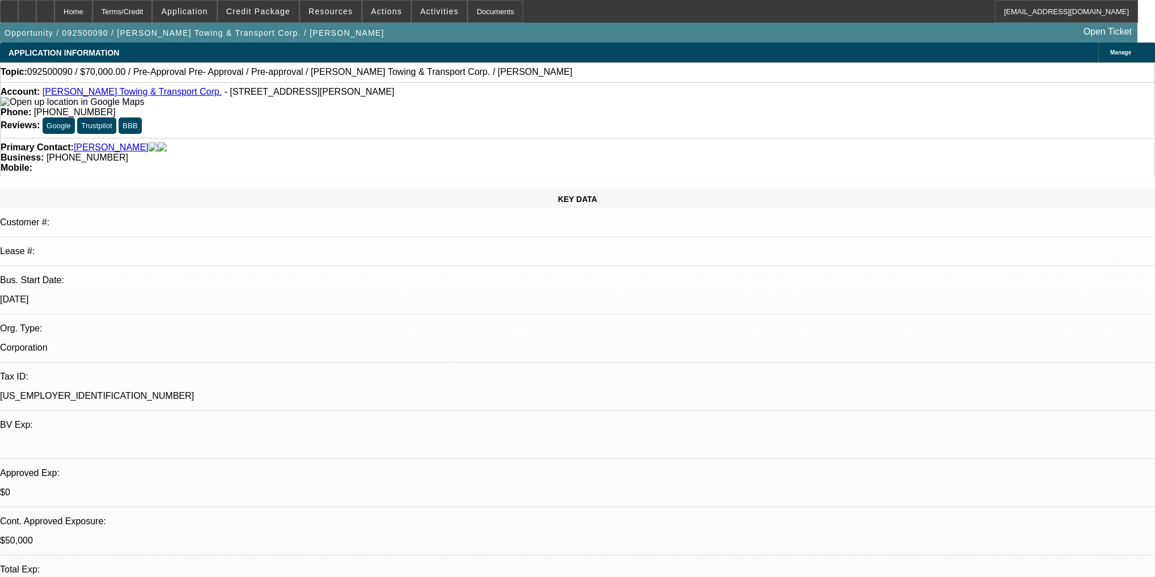
select select "0"
select select "0.1"
select select "4"
